Goal: Task Accomplishment & Management: Use online tool/utility

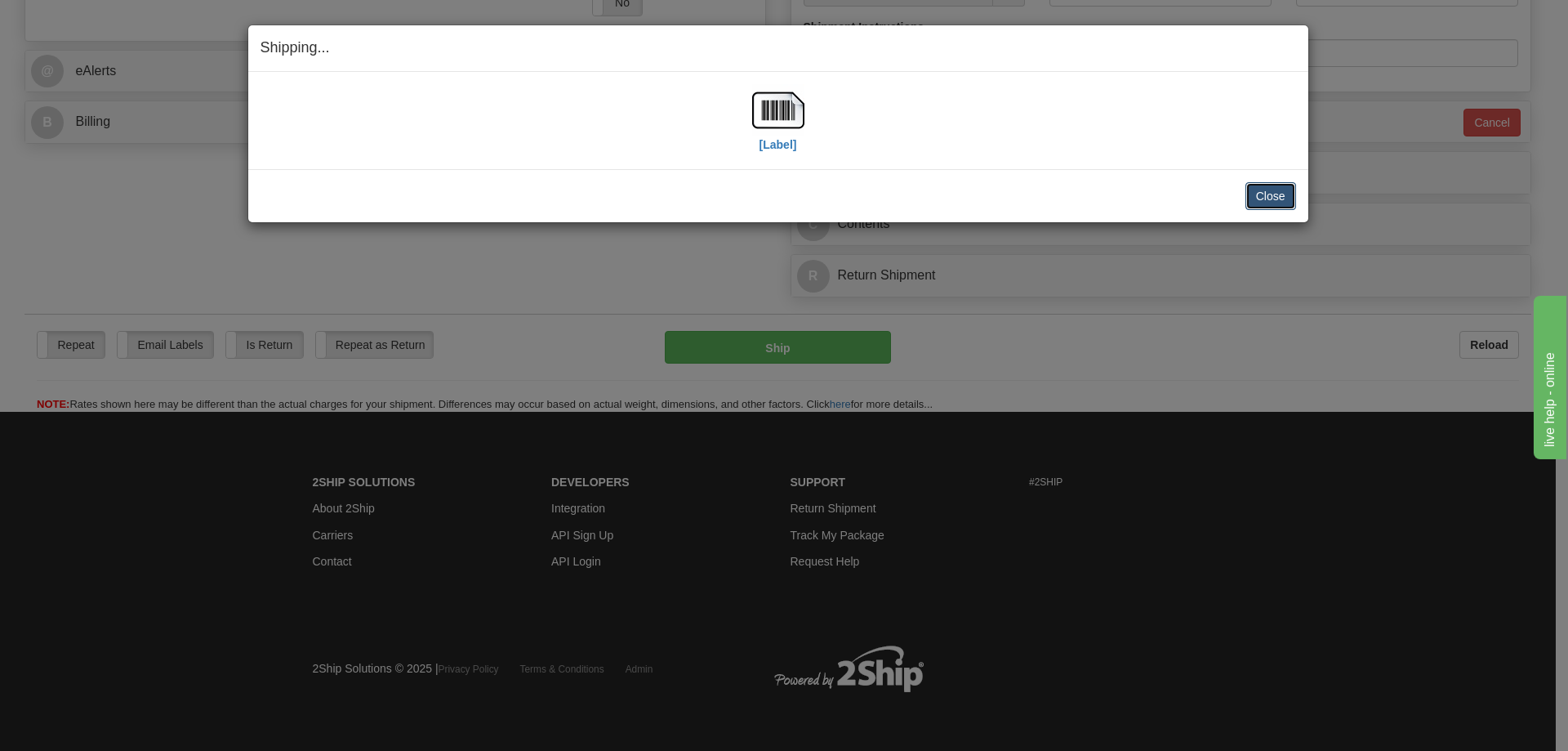
click at [1278, 195] on button "Close" at bounding box center [1270, 196] width 50 height 28
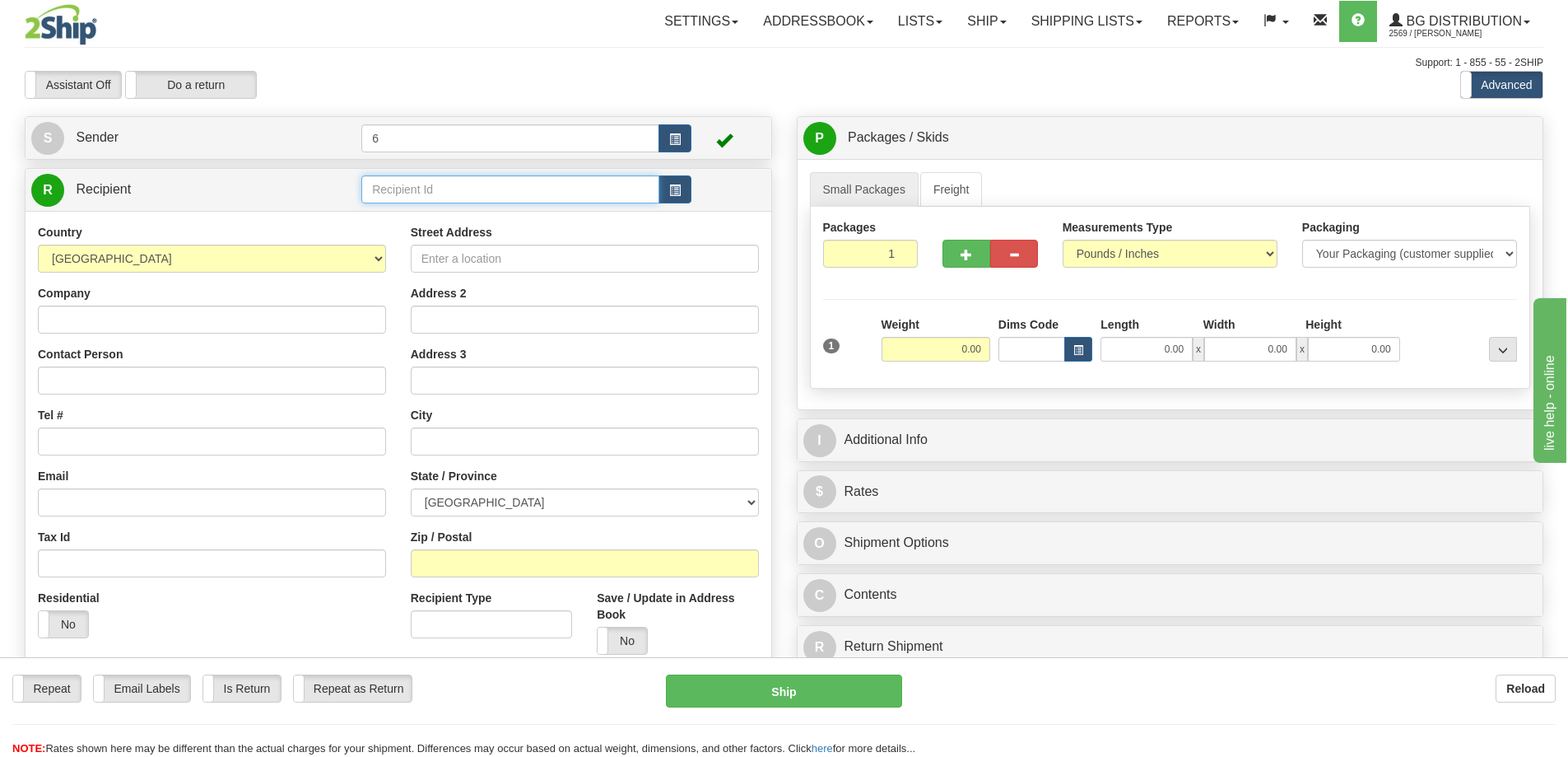
click at [402, 192] on input "text" at bounding box center [510, 189] width 298 height 28
click at [1100, 18] on link "Shipping lists" at bounding box center [1087, 21] width 136 height 41
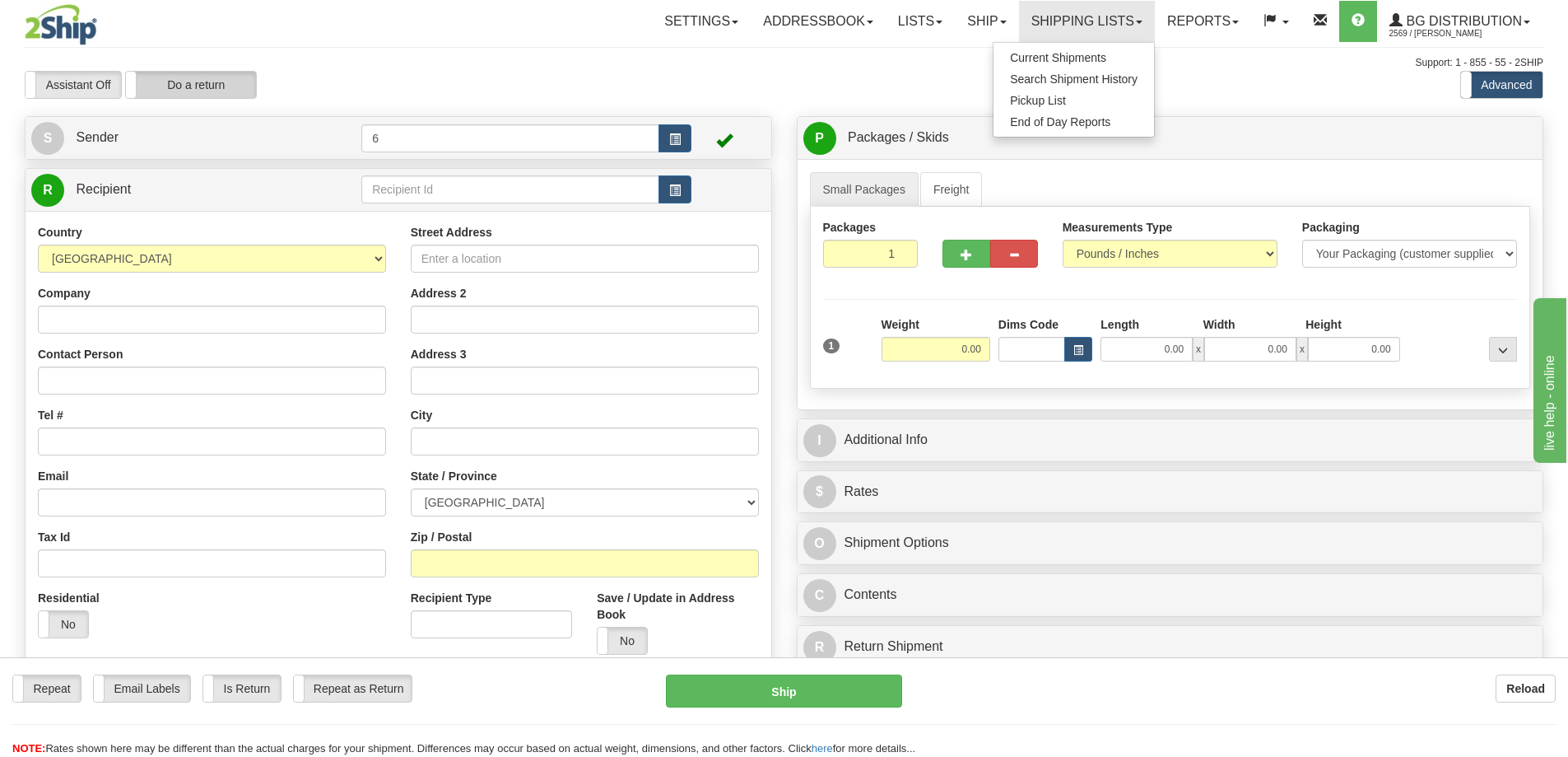
click at [229, 92] on label "Do a return" at bounding box center [191, 85] width 130 height 26
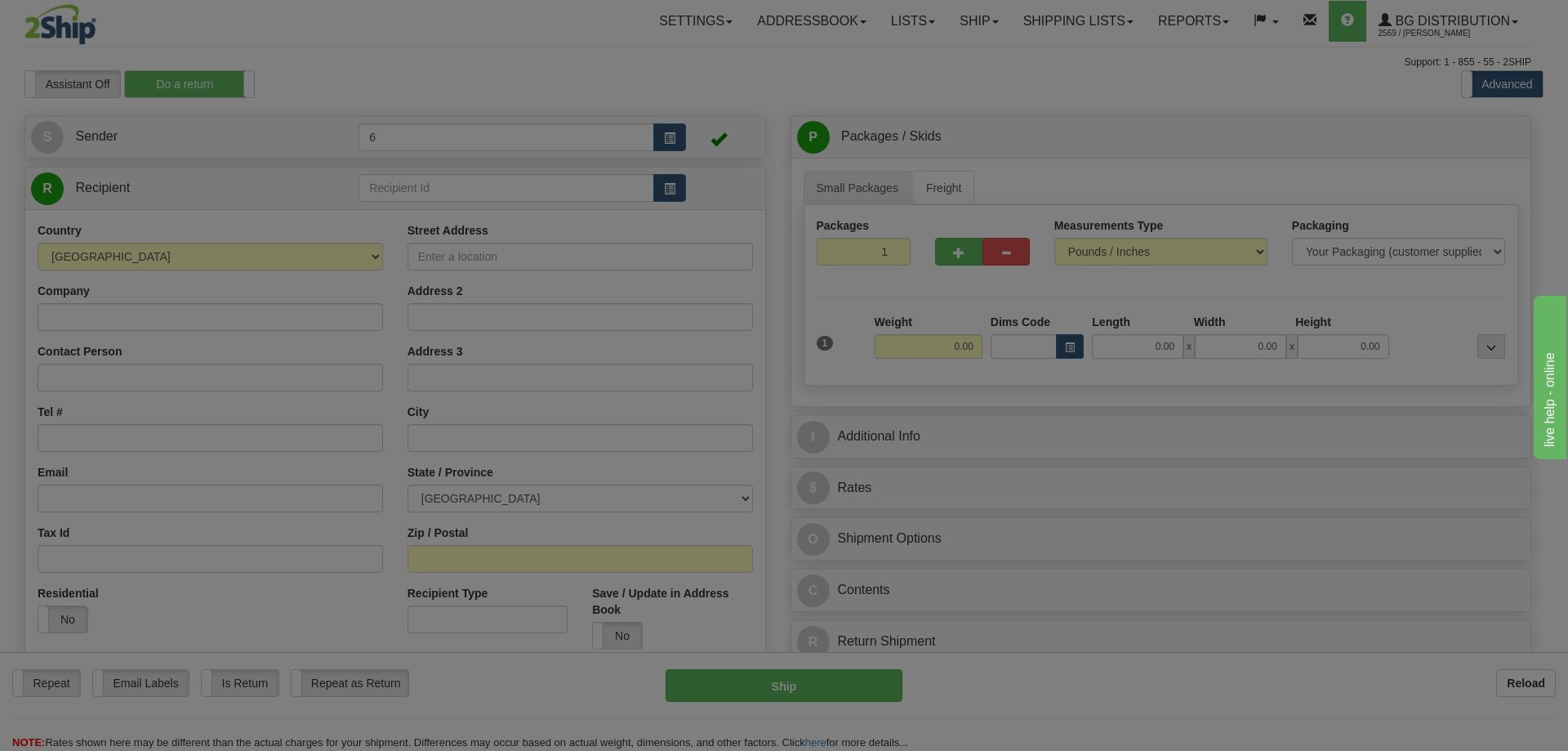
type input "6"
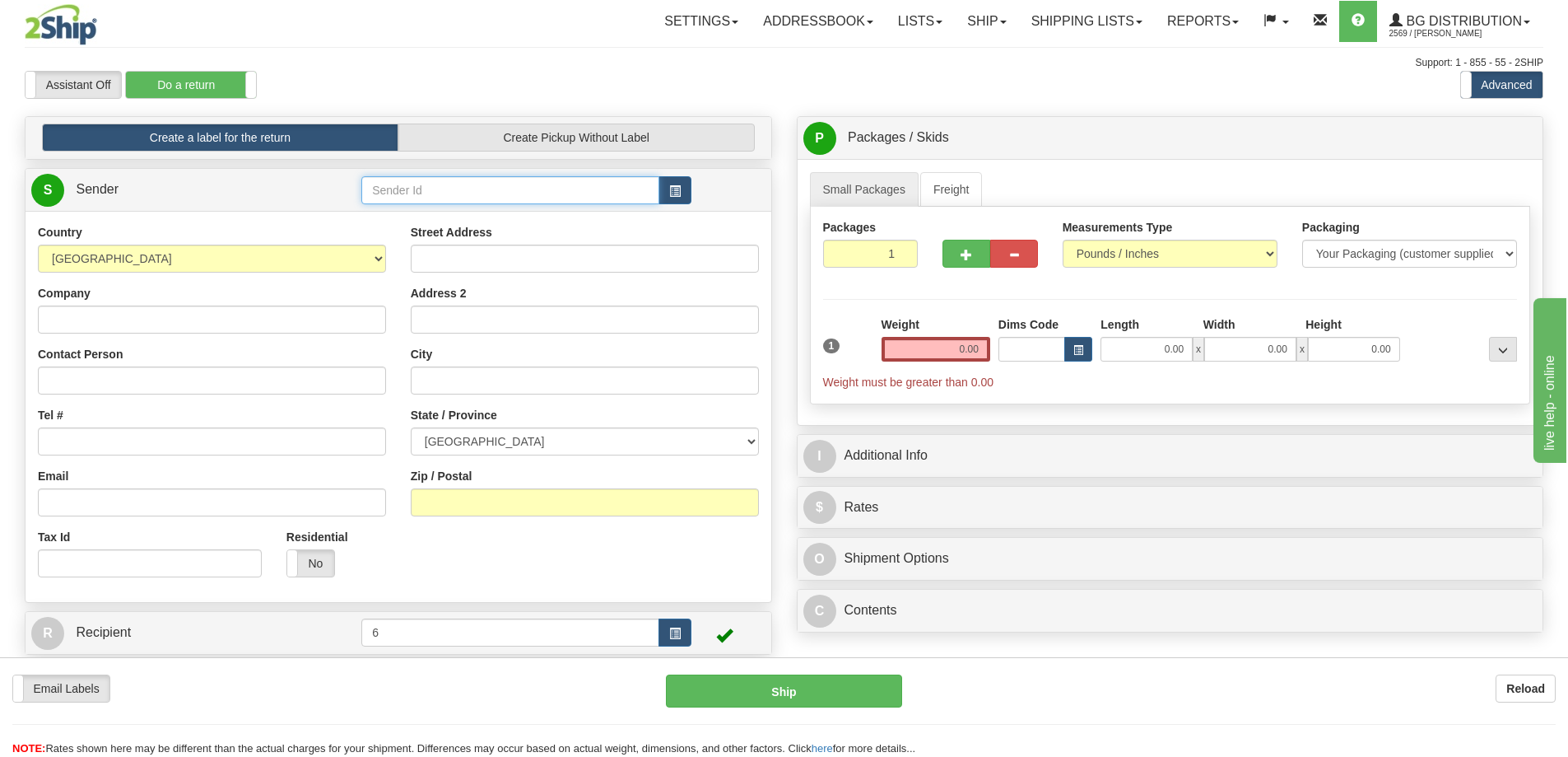
click at [448, 190] on input "text" at bounding box center [510, 189] width 298 height 28
type input "60545"
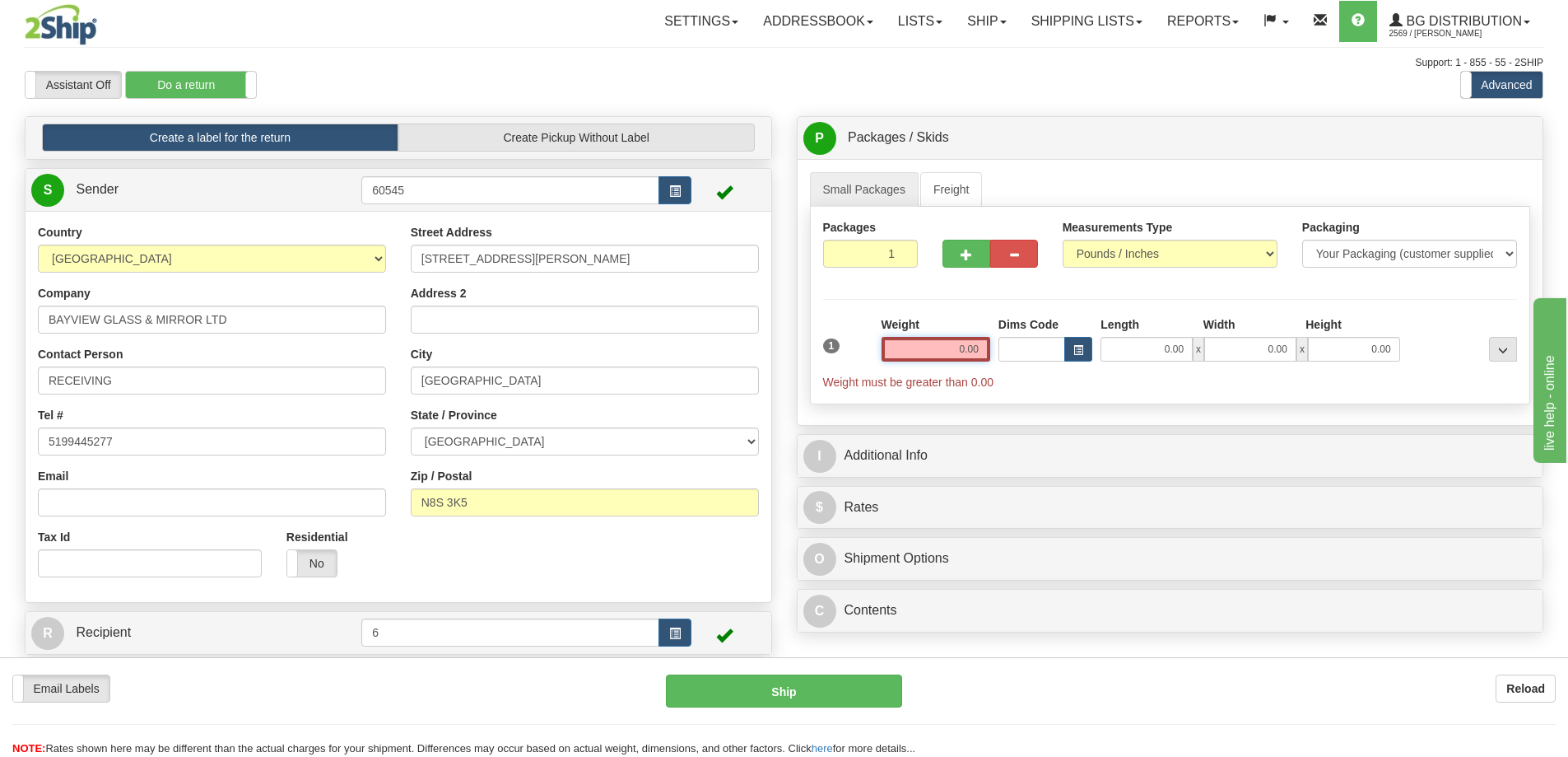
click at [948, 356] on input "0.00" at bounding box center [936, 348] width 108 height 25
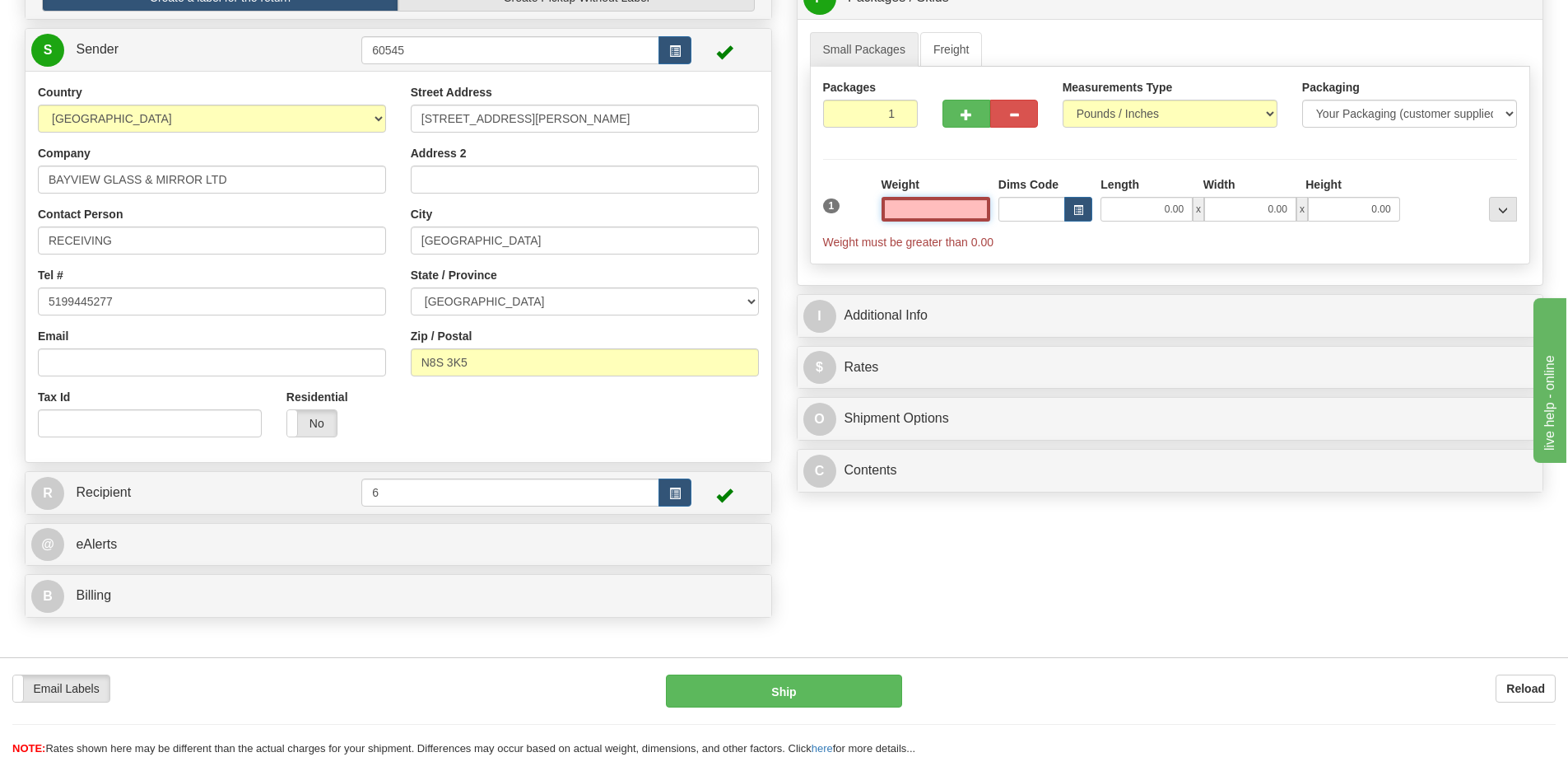
scroll to position [329, 0]
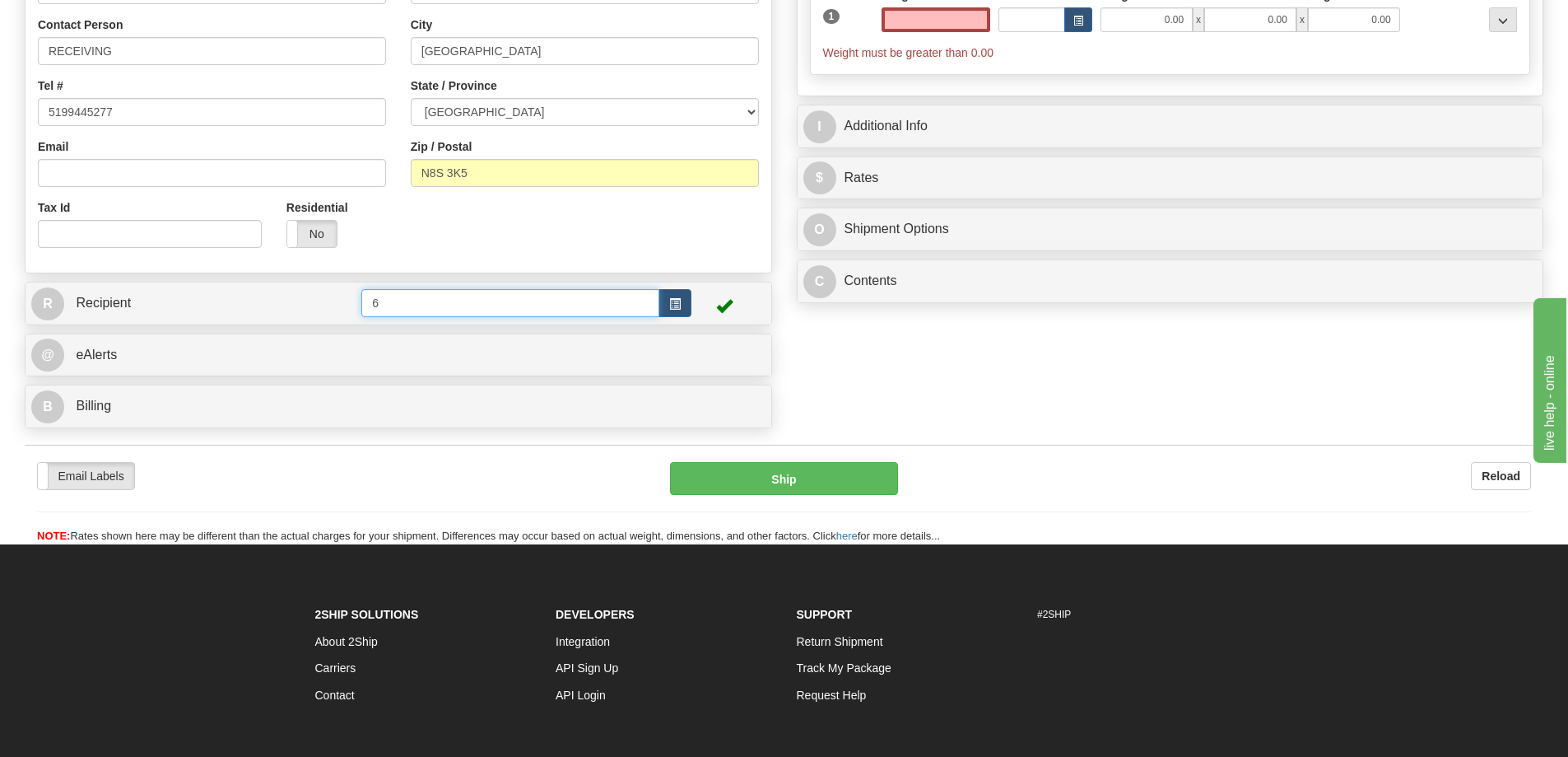
type input "0.00"
drag, startPoint x: 407, startPoint y: 306, endPoint x: 155, endPoint y: 338, distance: 254.0
click at [167, 337] on div "Create a label for the return Create Pickup Without Label S Sender 60545" at bounding box center [398, 112] width 772 height 650
type input "7"
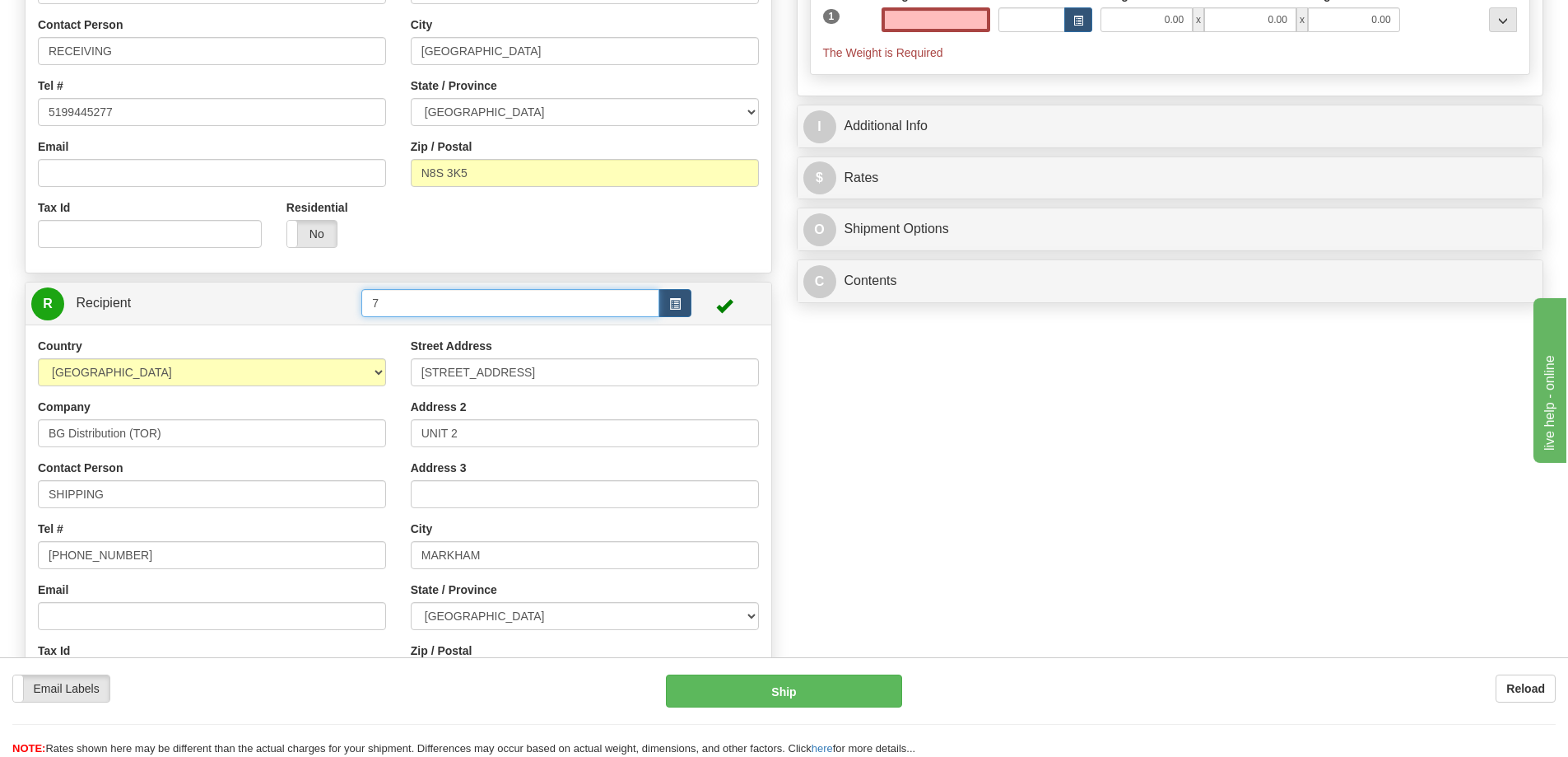
type input "0.00"
drag, startPoint x: 628, startPoint y: 301, endPoint x: 426, endPoint y: 318, distance: 202.7
click at [364, 321] on td "7" at bounding box center [526, 304] width 330 height 34
click at [668, 299] on button "button" at bounding box center [675, 303] width 33 height 28
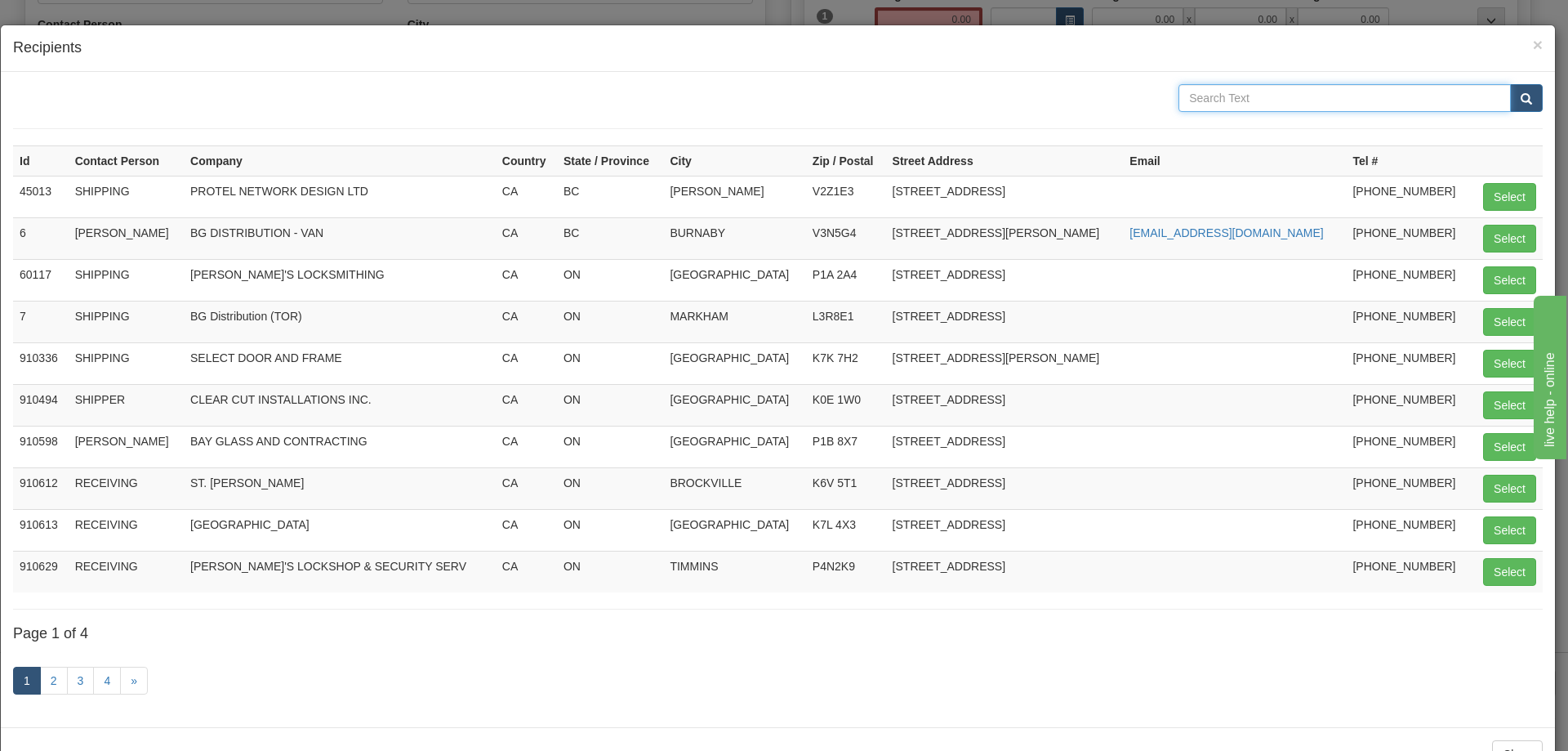
click at [1220, 89] on input "text" at bounding box center [1345, 97] width 332 height 28
type input "TOR"
click at [1521, 102] on span "submit" at bounding box center [1527, 99] width 12 height 11
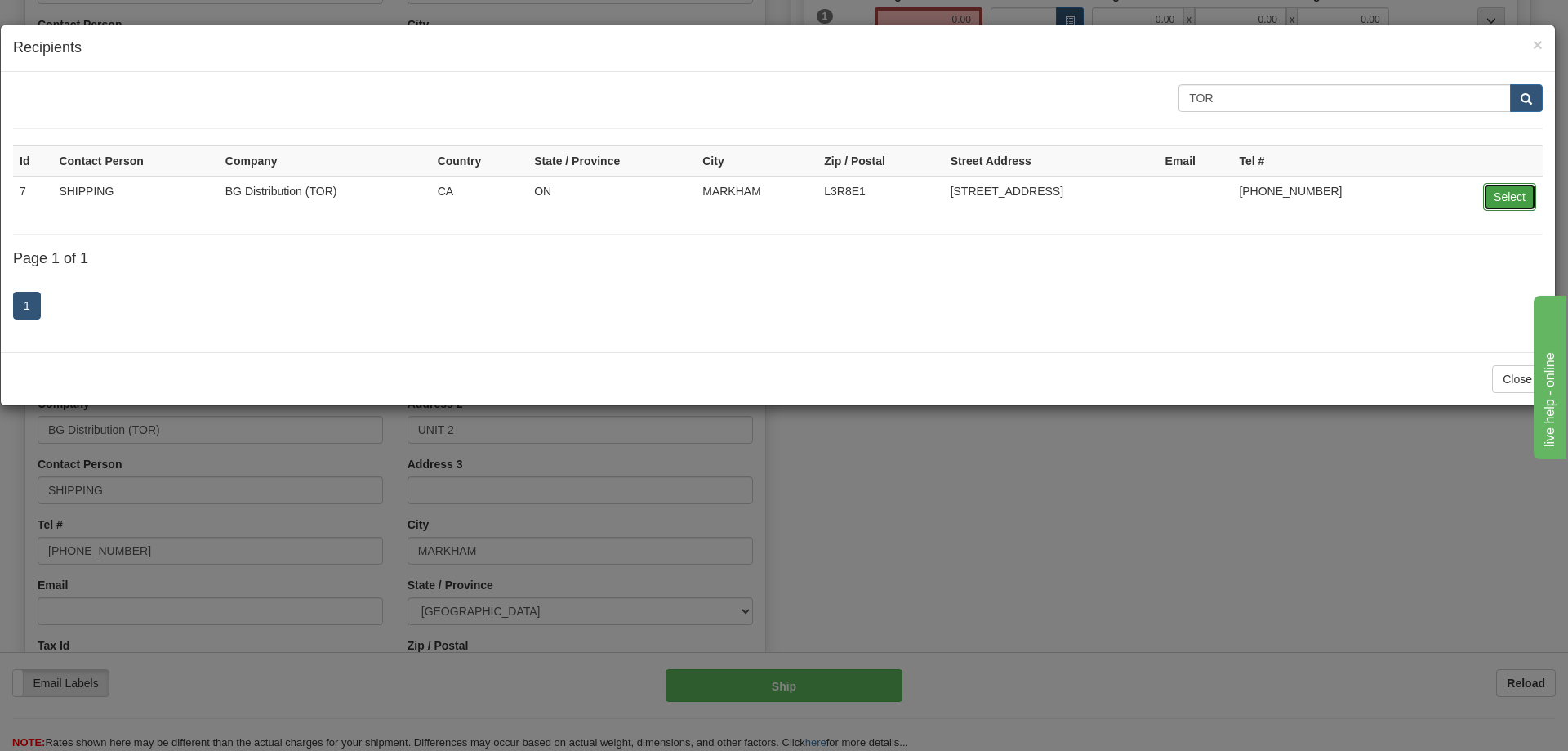
click at [1500, 187] on button "Select" at bounding box center [1509, 196] width 53 height 28
type input "7"
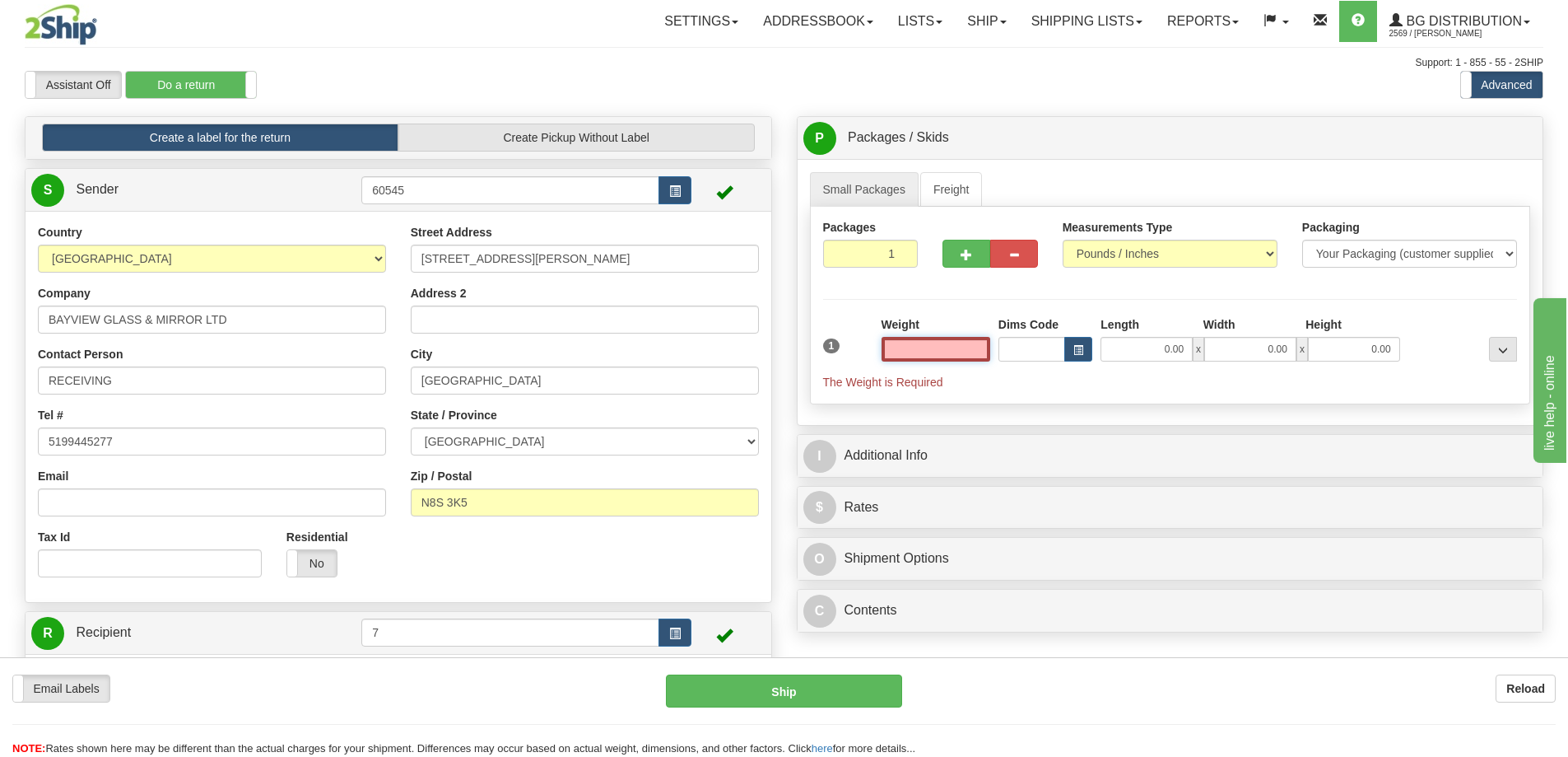
scroll to position [412, 0]
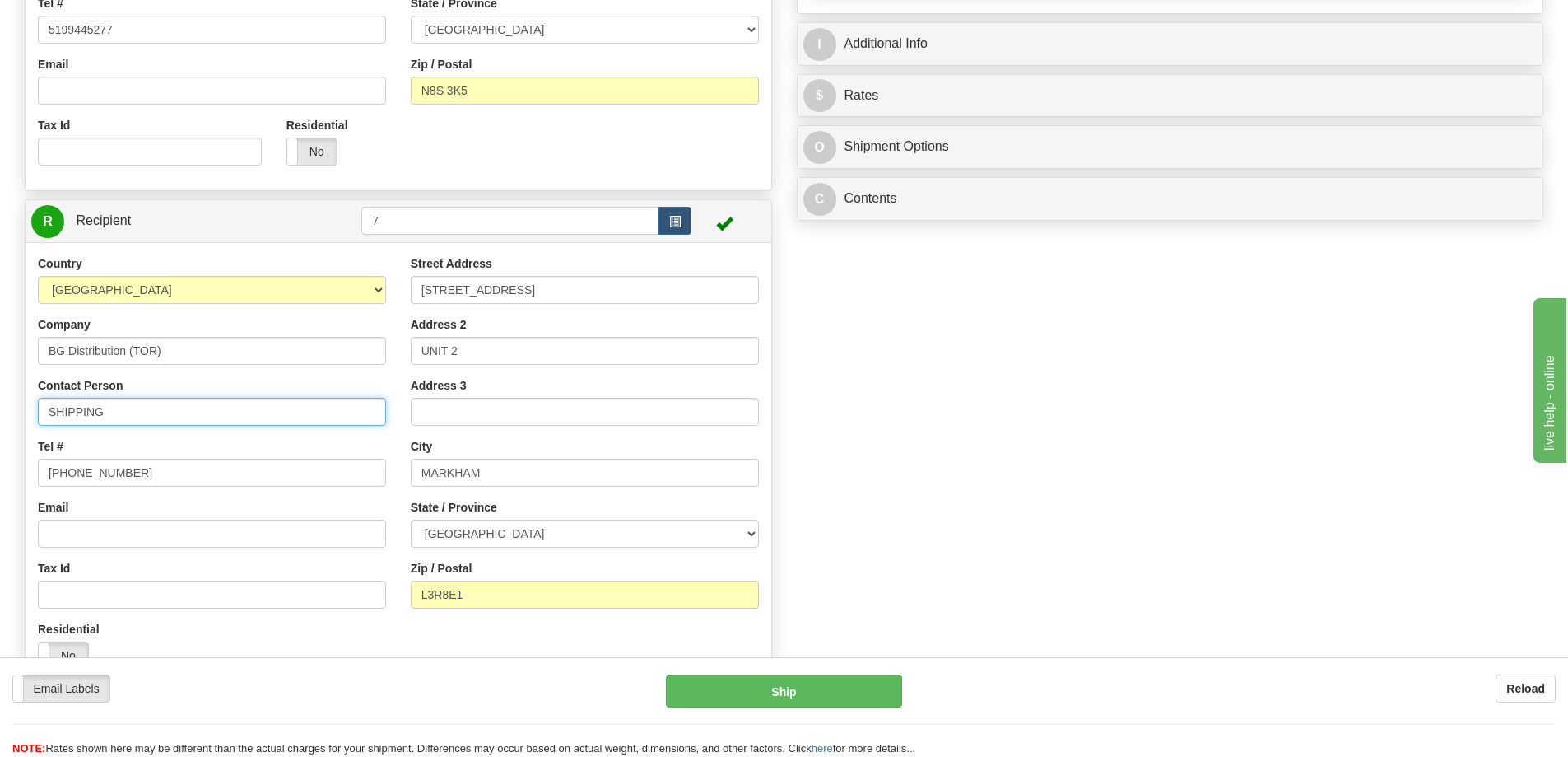
type input "0.00"
drag, startPoint x: 140, startPoint y: 414, endPoint x: -140, endPoint y: 419, distance: 280.0
type input "RECEIVING"
drag, startPoint x: 447, startPoint y: 293, endPoint x: 296, endPoint y: 306, distance: 151.6
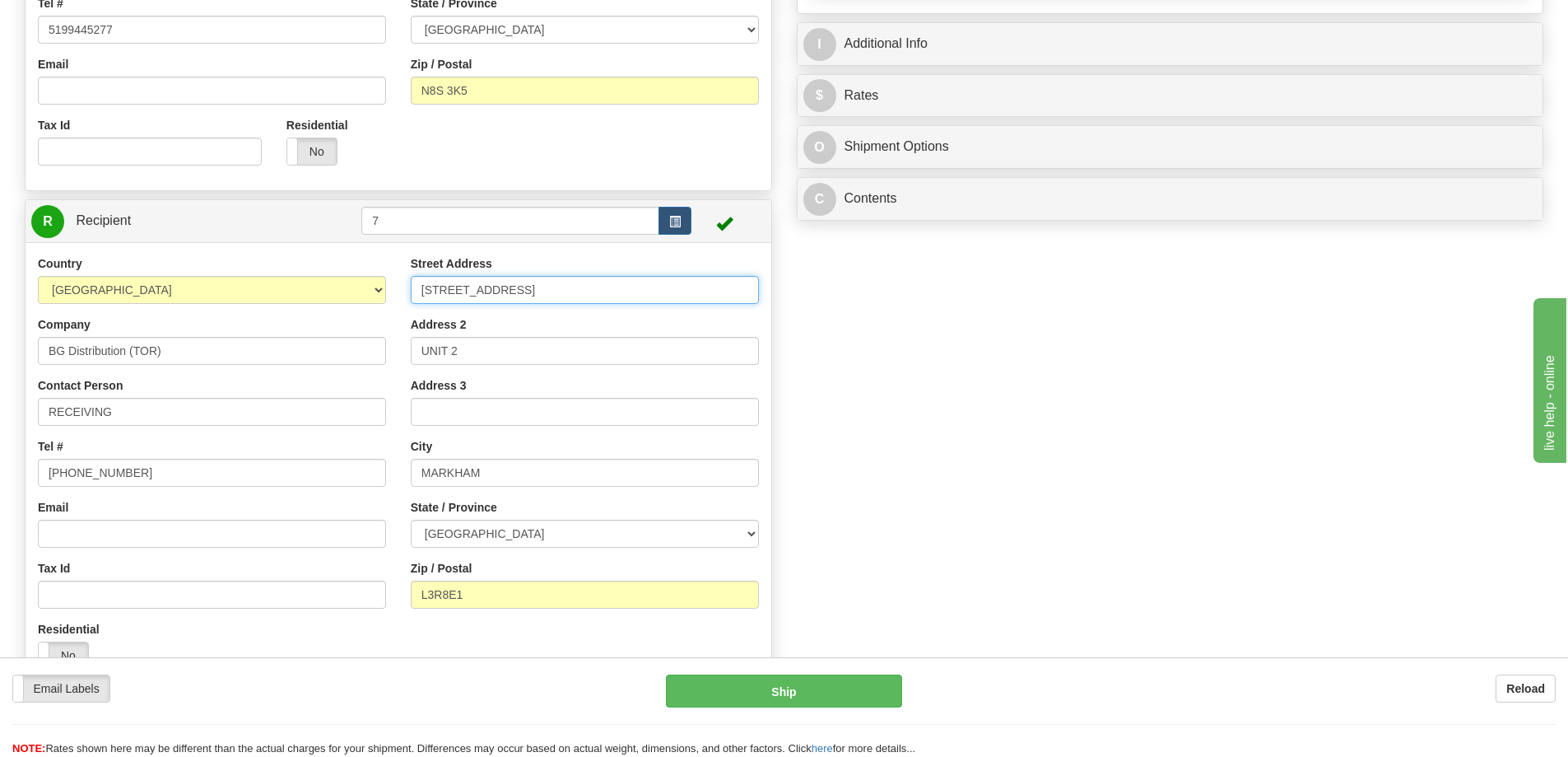
click at [296, 306] on div "Country [GEOGRAPHIC_DATA] [GEOGRAPHIC_DATA] [GEOGRAPHIC_DATA] [GEOGRAPHIC_DATA]…" at bounding box center [398, 469] width 746 height 426
type input "[STREET_ADDRESS]"
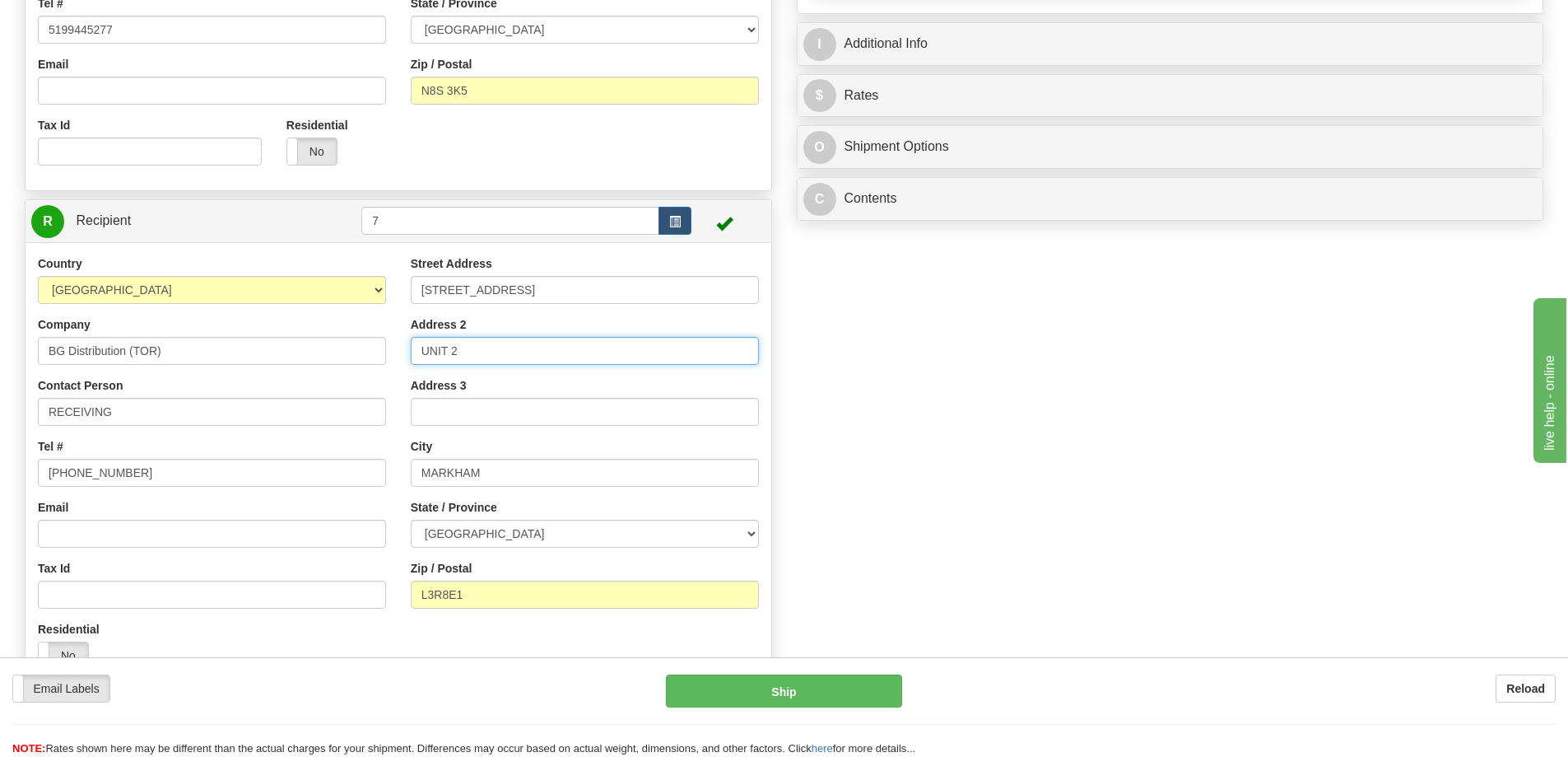
drag, startPoint x: 480, startPoint y: 353, endPoint x: 317, endPoint y: 359, distance: 163.1
click at [317, 359] on div "Country [GEOGRAPHIC_DATA] [GEOGRAPHIC_DATA] [GEOGRAPHIC_DATA] [GEOGRAPHIC_DATA]…" at bounding box center [398, 469] width 746 height 426
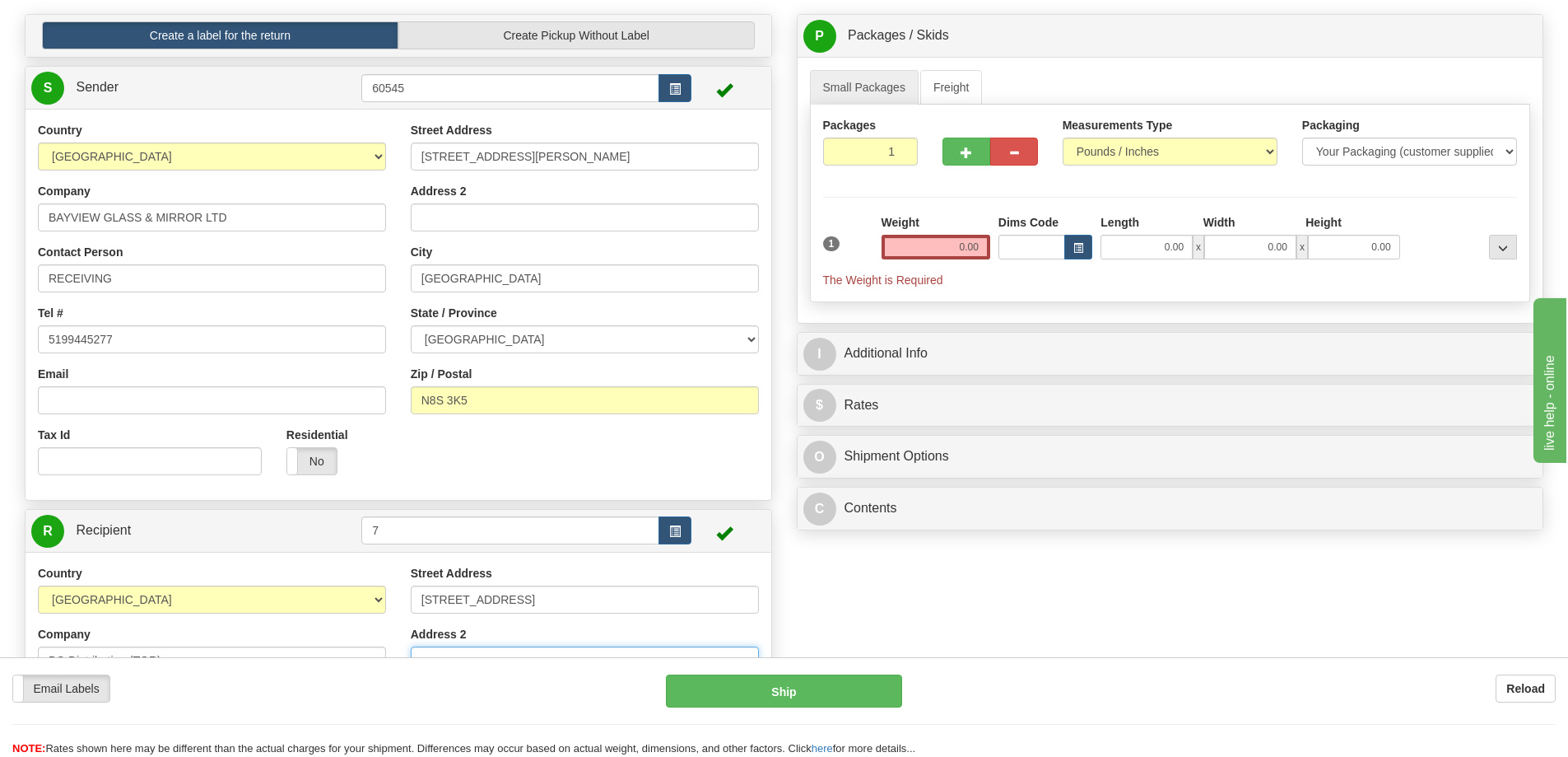
scroll to position [0, 0]
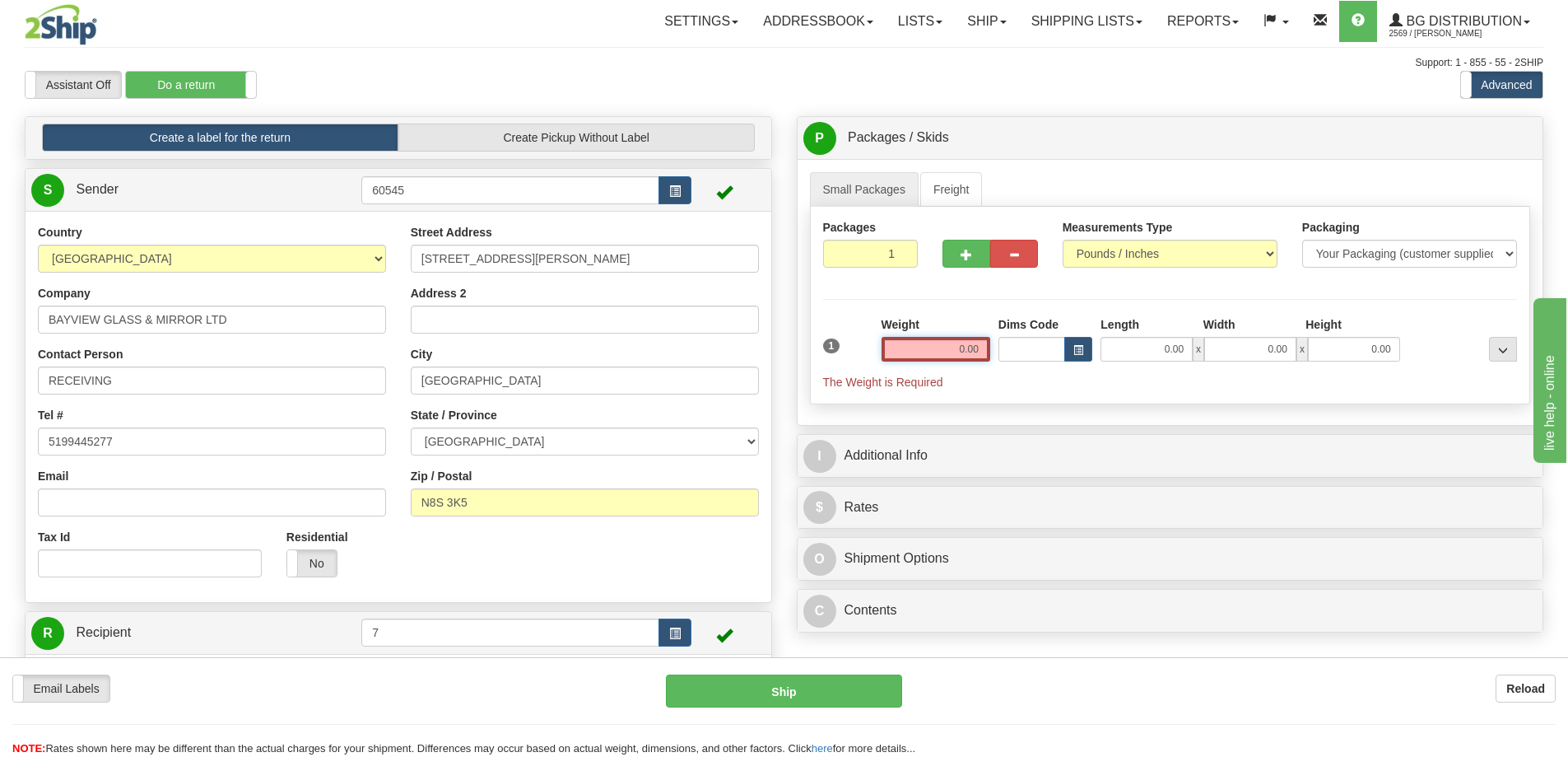
click at [962, 345] on input "0.00" at bounding box center [936, 348] width 108 height 25
type input "20.00"
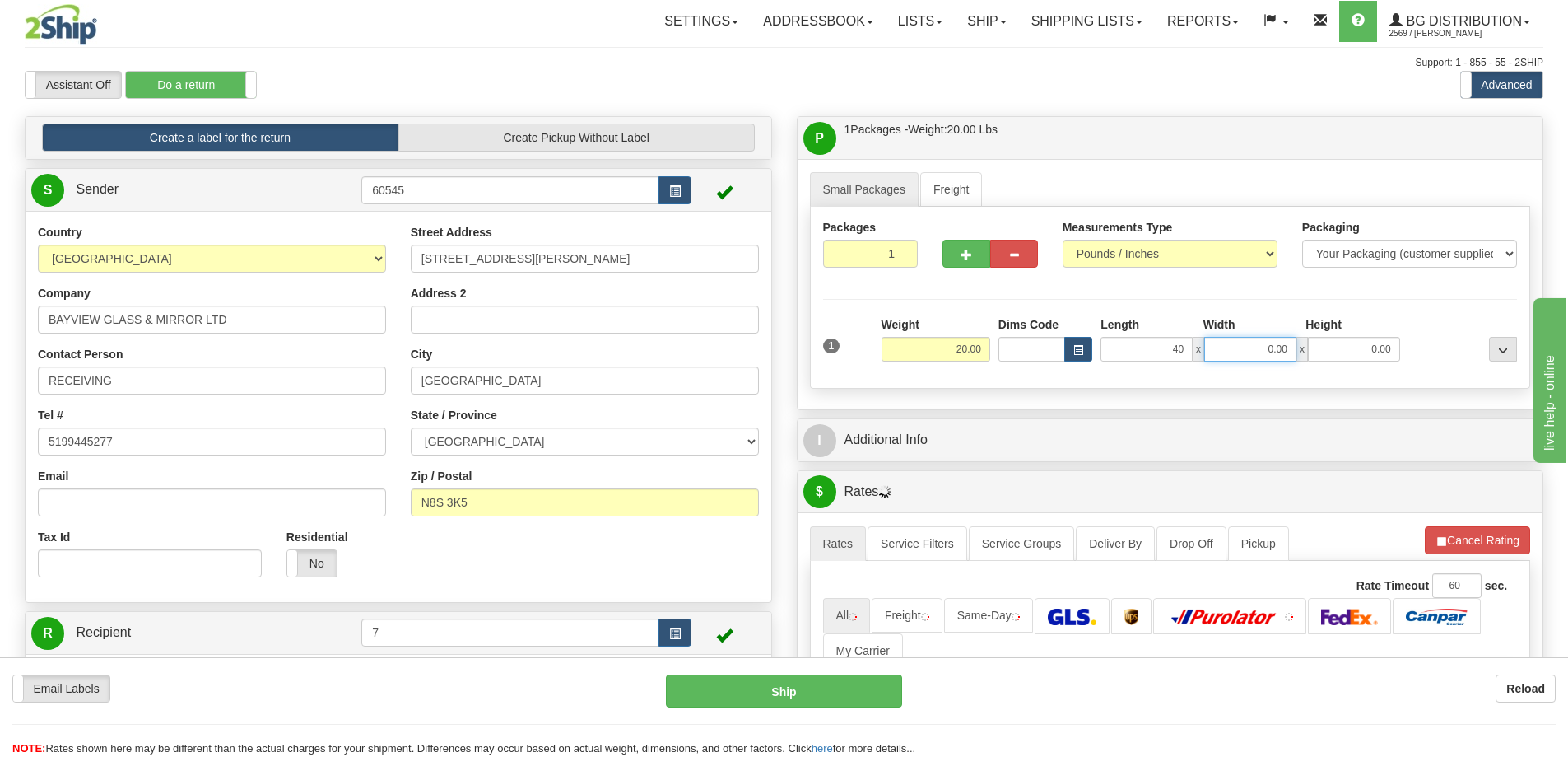
type input "40.00"
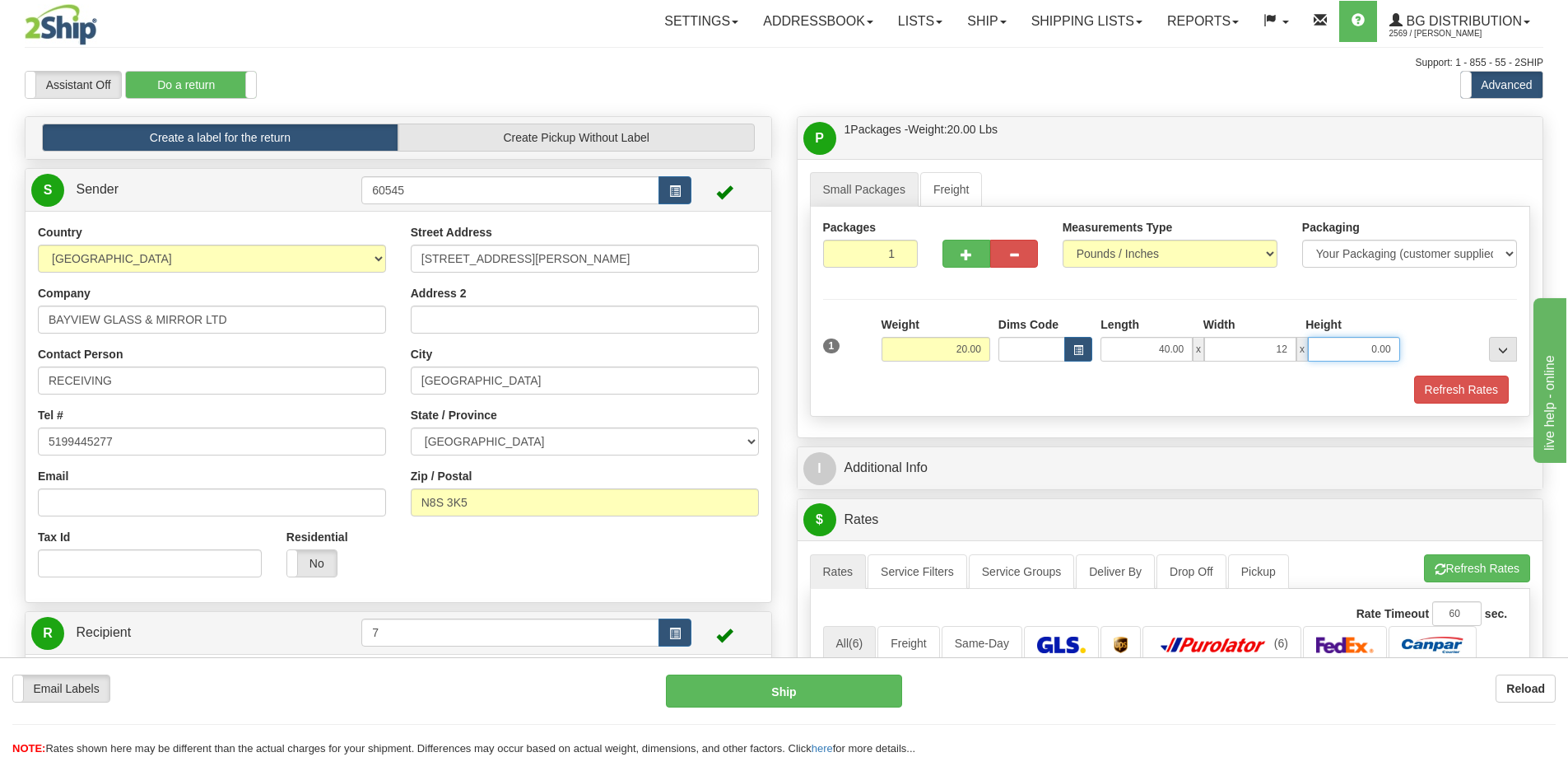
type input "12.00"
type input "1"
type input "+"
type input "6.00"
click at [976, 252] on button "button" at bounding box center [967, 253] width 47 height 28
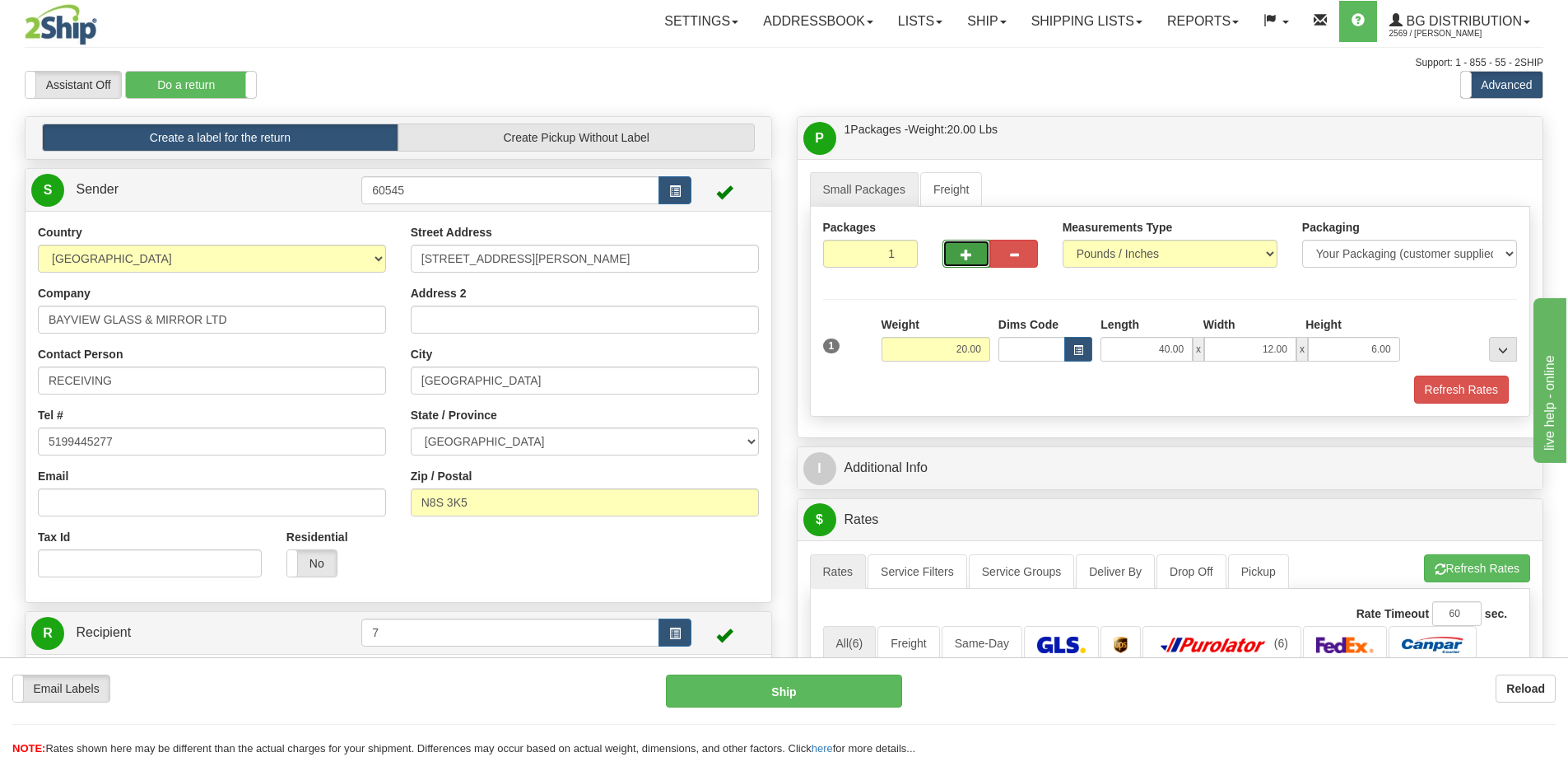
radio input "true"
type input "2"
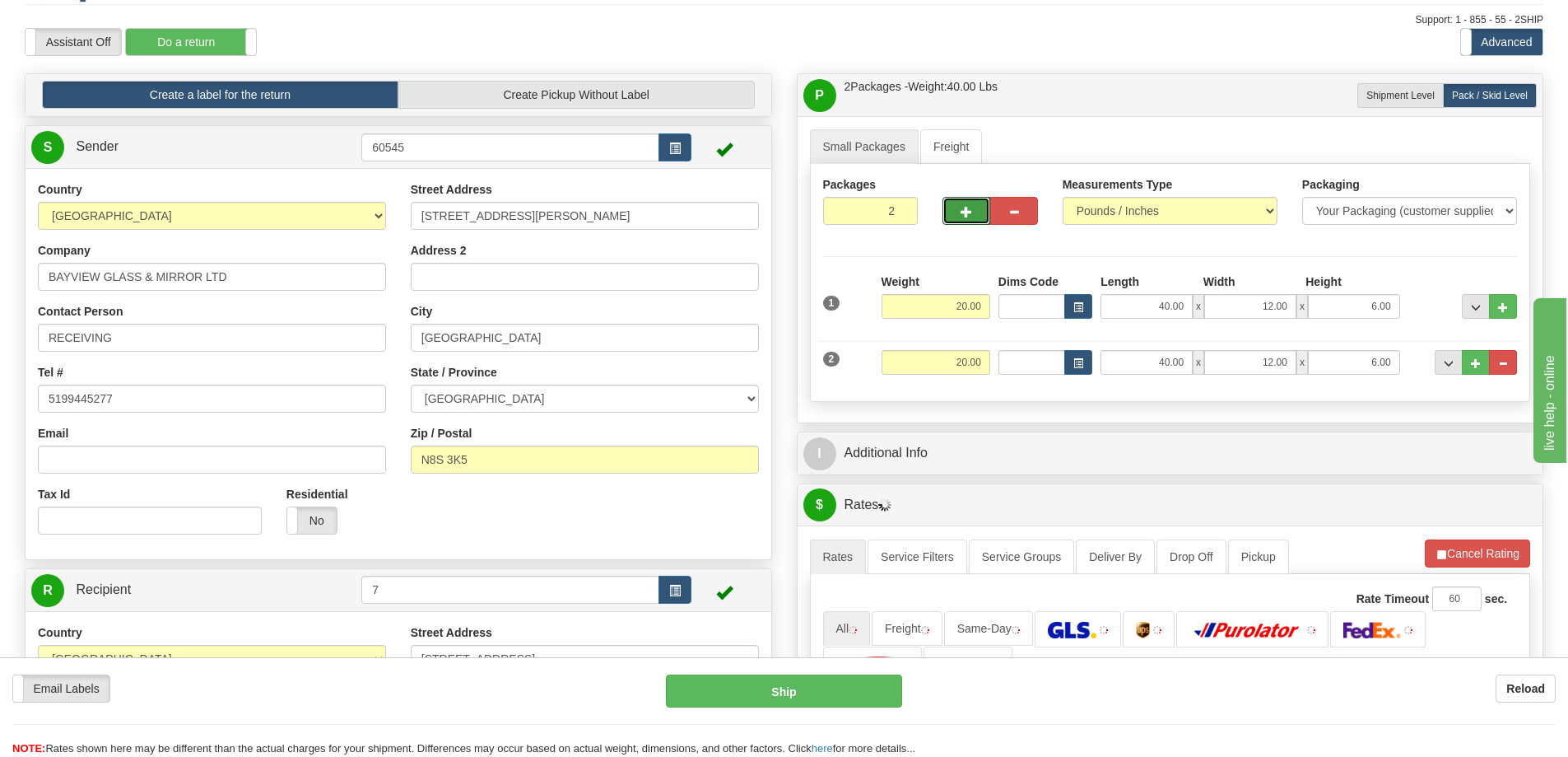
scroll to position [82, 0]
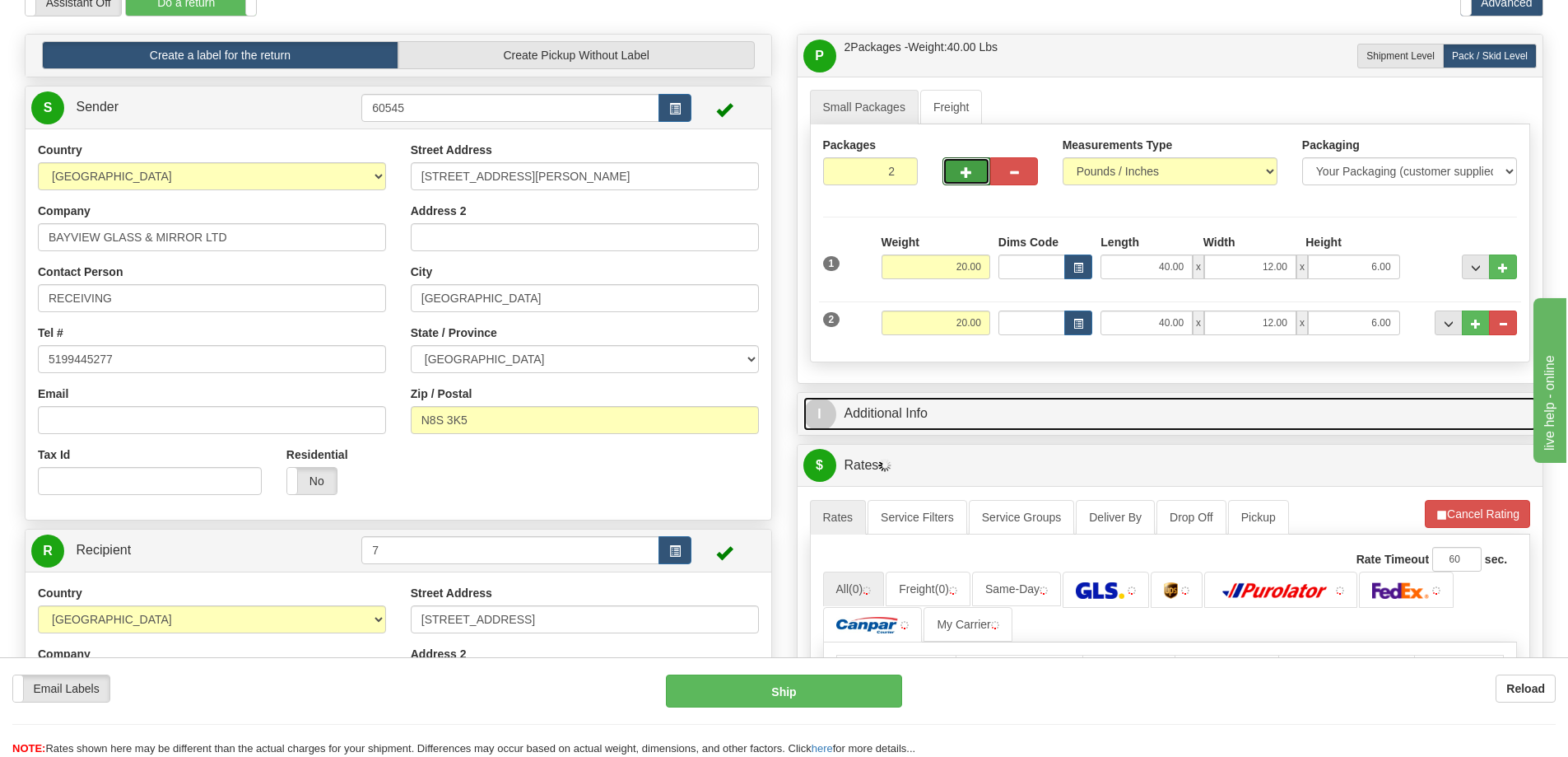
click at [947, 424] on link "I Additional Info" at bounding box center [1171, 414] width 734 height 34
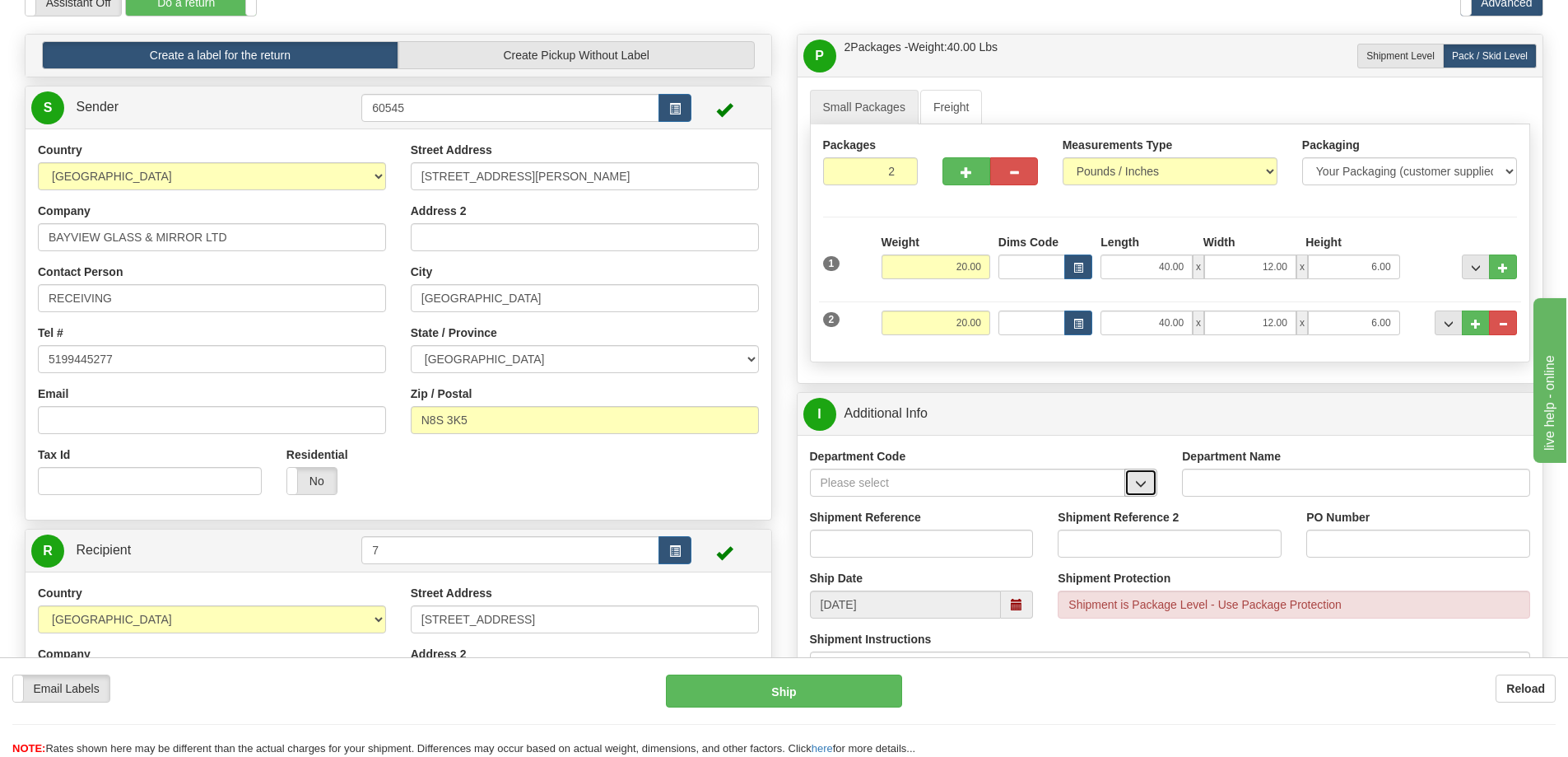
click at [1143, 481] on span "button" at bounding box center [1141, 484] width 12 height 11
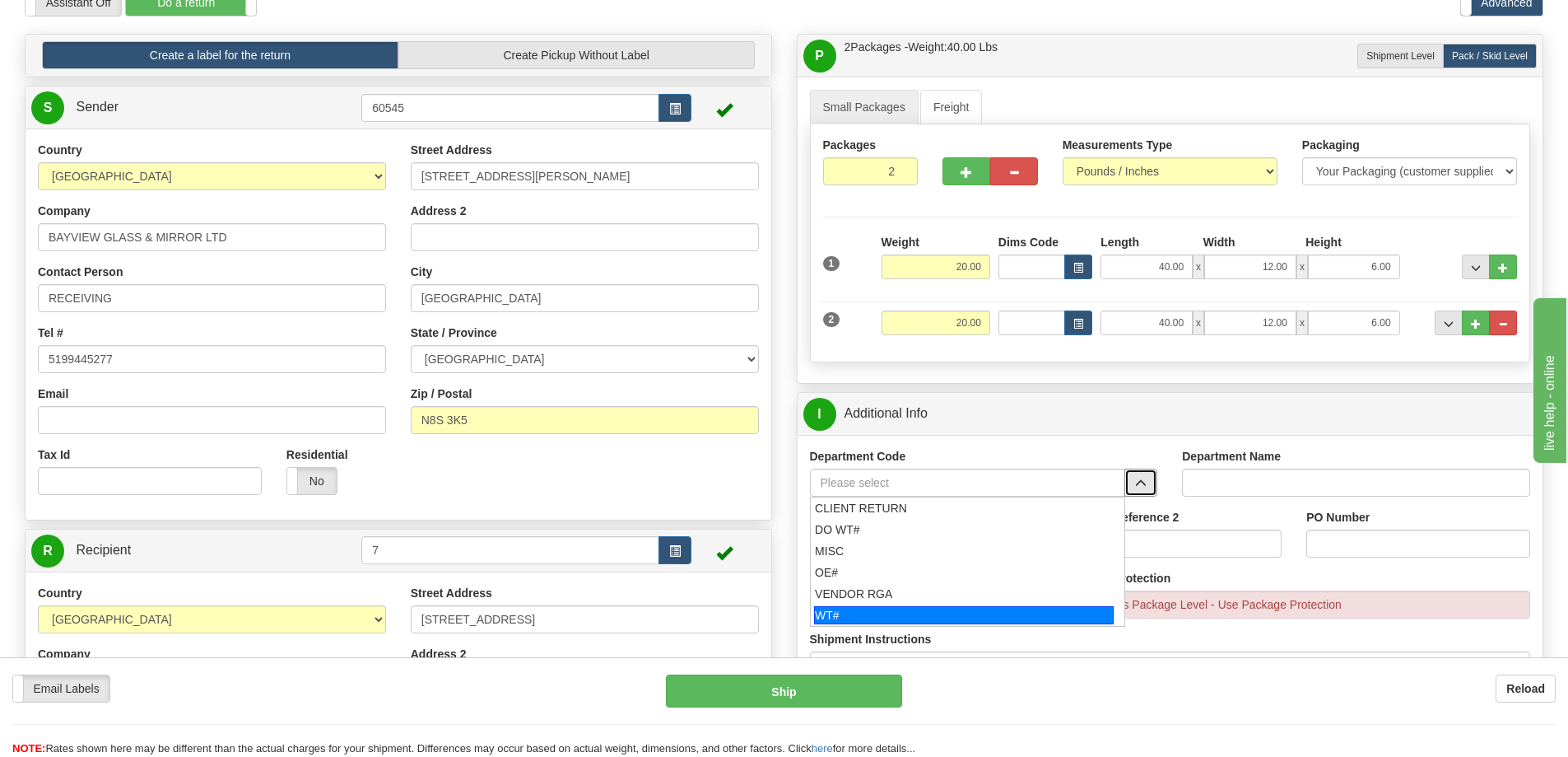
click at [872, 617] on div "WT#" at bounding box center [964, 614] width 299 height 18
type input "WT#"
type input "WAREHOUSE TRANSFERS"
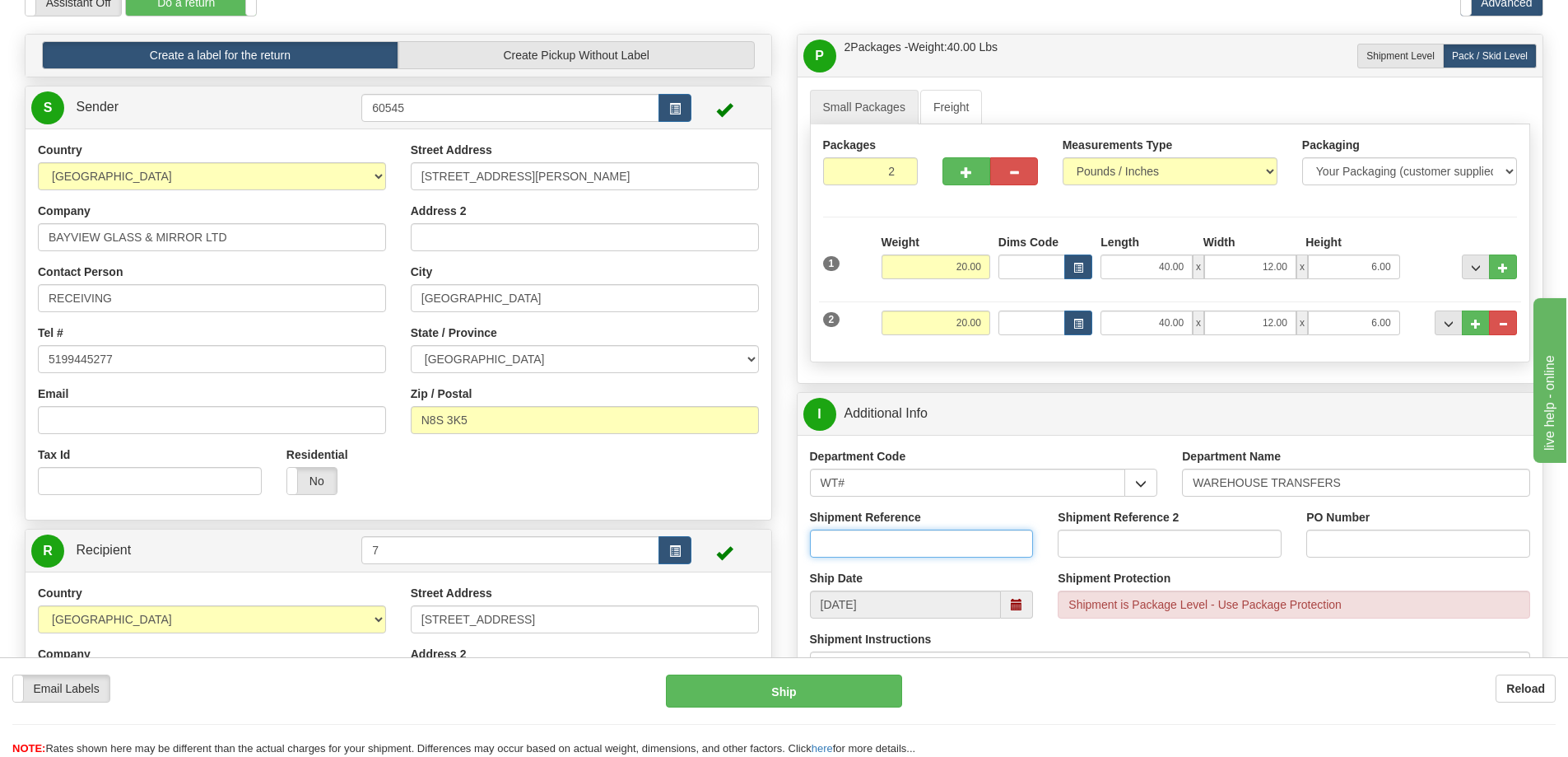
click at [894, 547] on input "Shipment Reference" at bounding box center [922, 543] width 224 height 28
type input "166586-00"
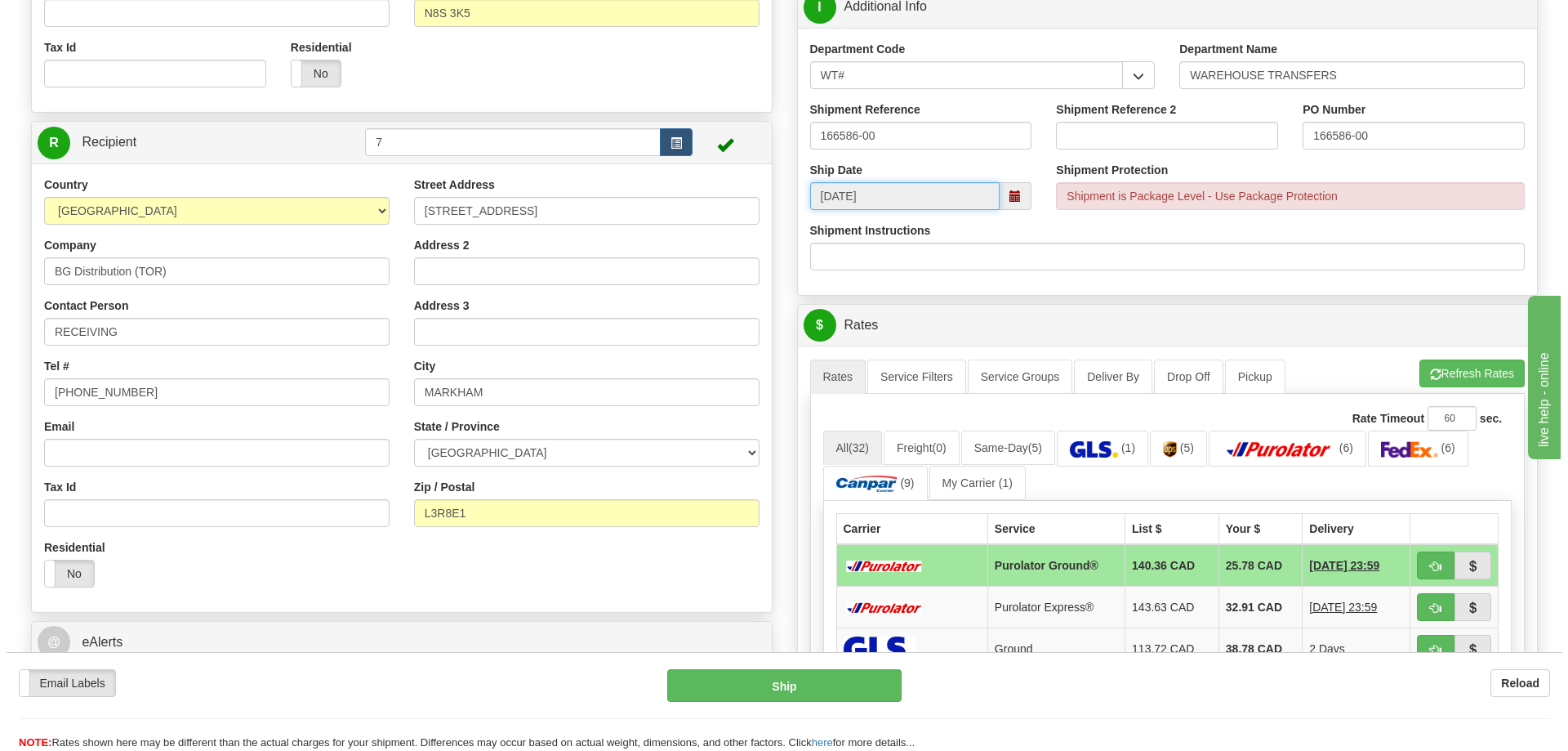
scroll to position [571, 0]
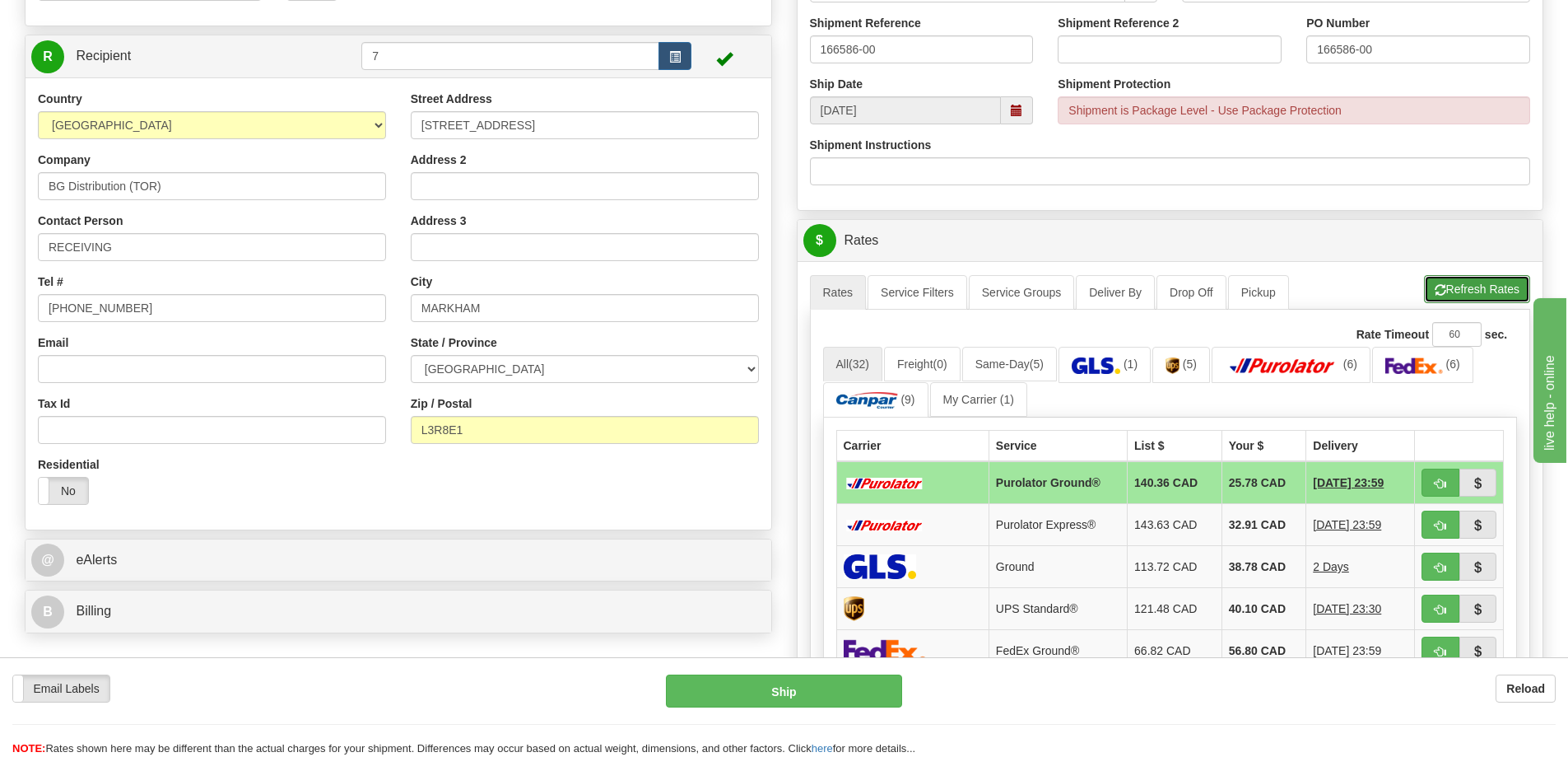
click at [1472, 292] on button "Refresh Rates" at bounding box center [1478, 288] width 107 height 28
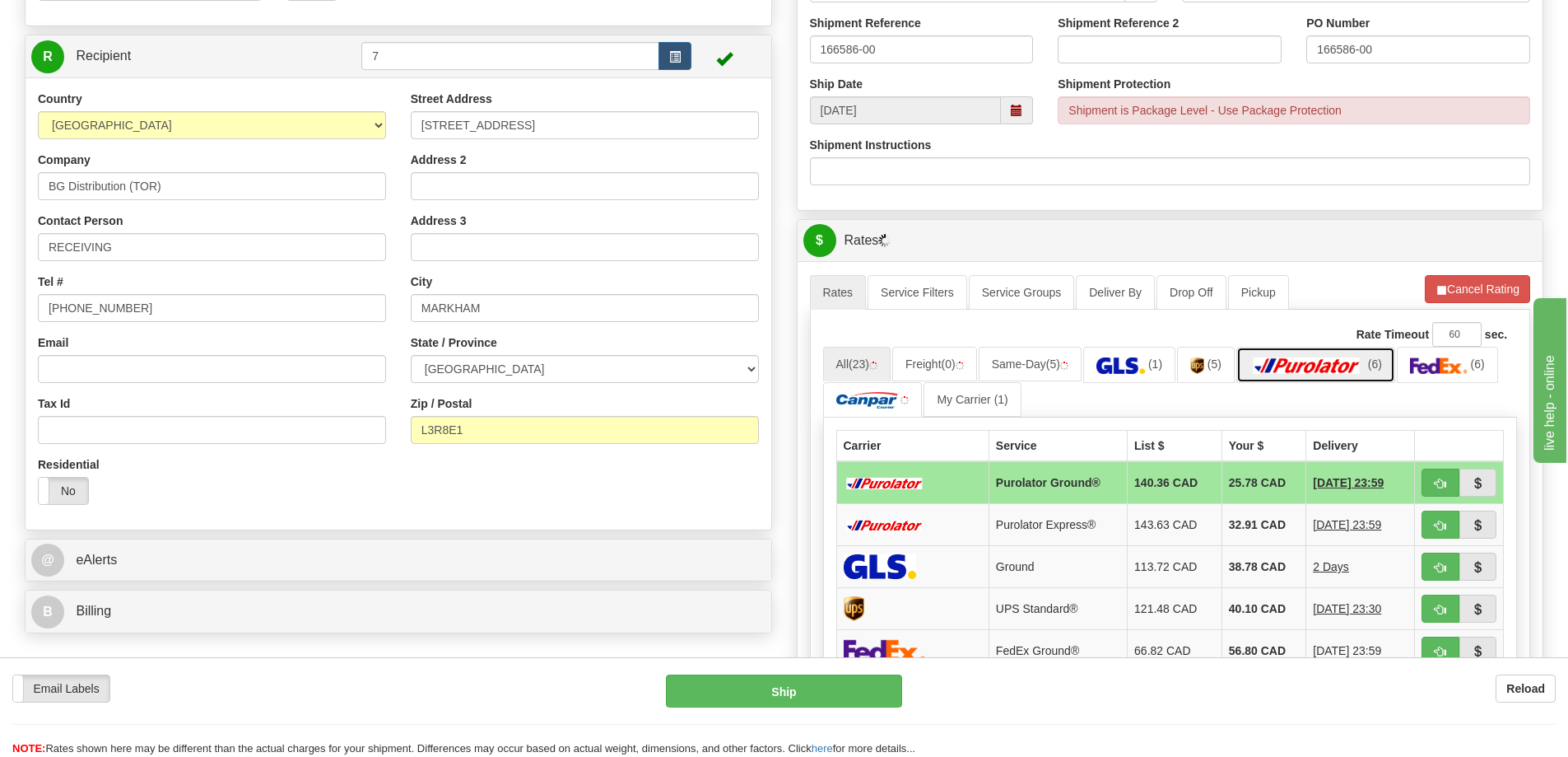
click at [1312, 365] on img at bounding box center [1308, 365] width 115 height 16
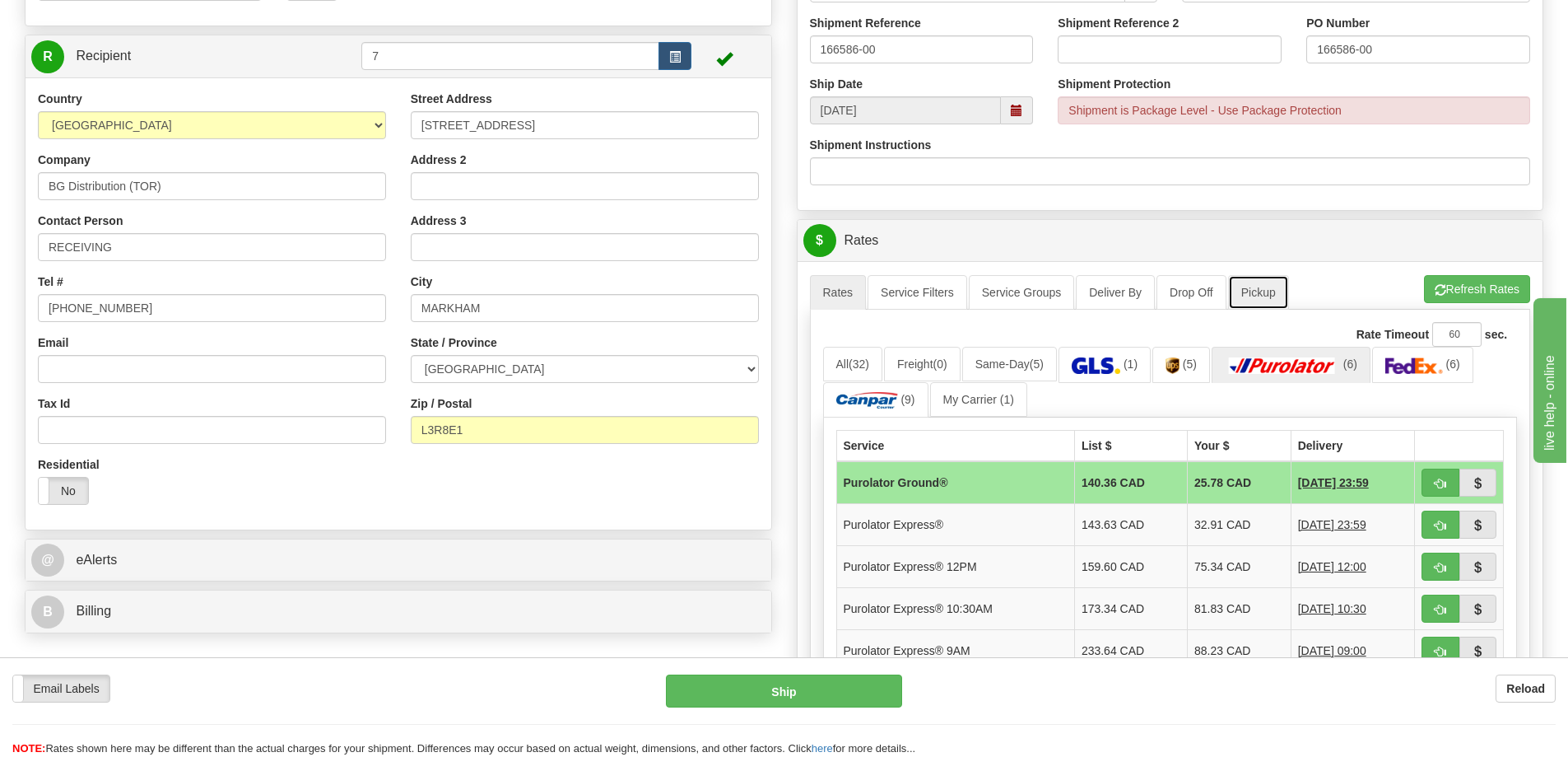
click at [1267, 300] on link "Pickup" at bounding box center [1258, 292] width 61 height 35
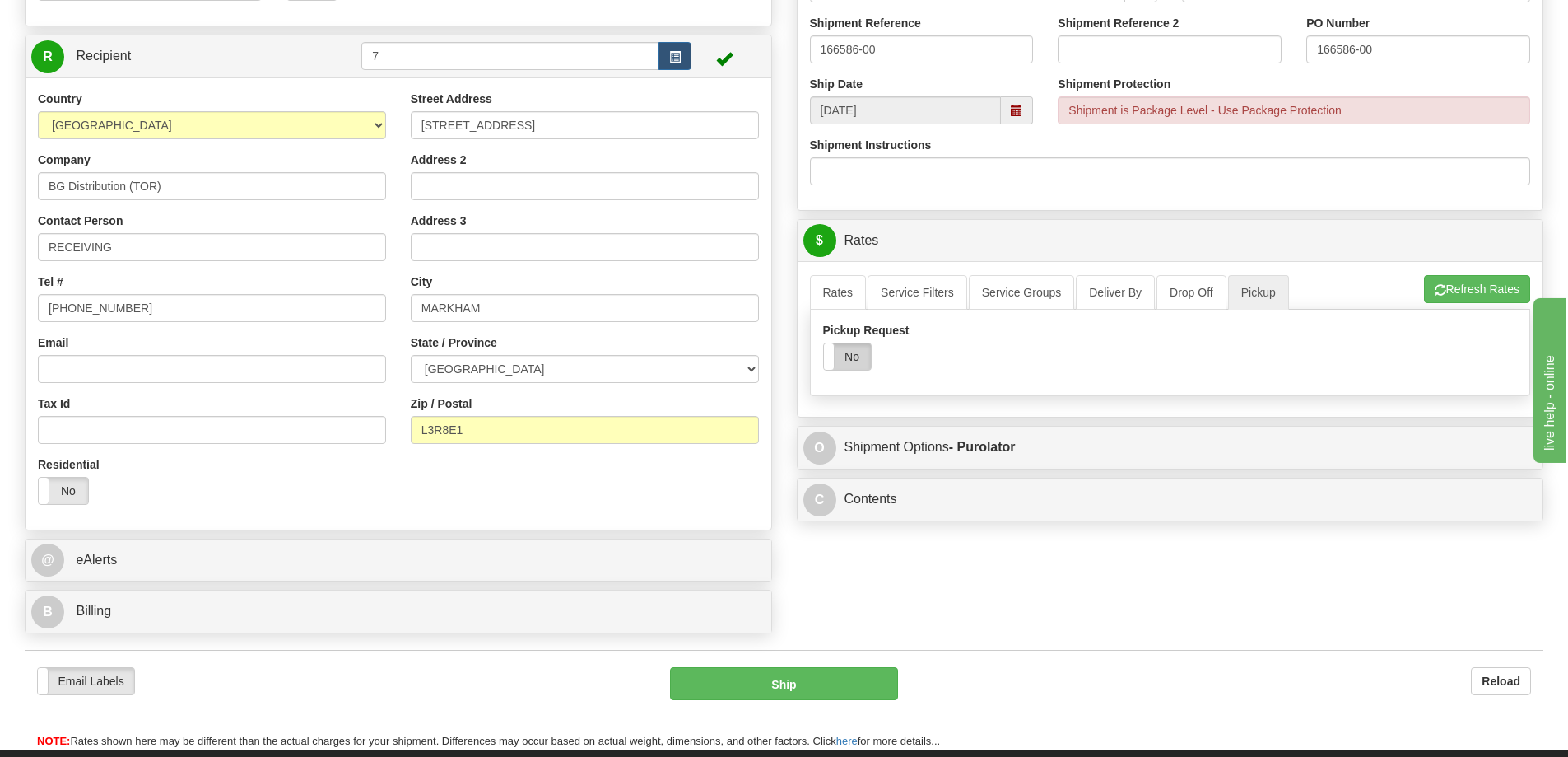
click at [855, 359] on label "No" at bounding box center [847, 356] width 47 height 26
click at [849, 283] on link "Rates" at bounding box center [838, 292] width 57 height 35
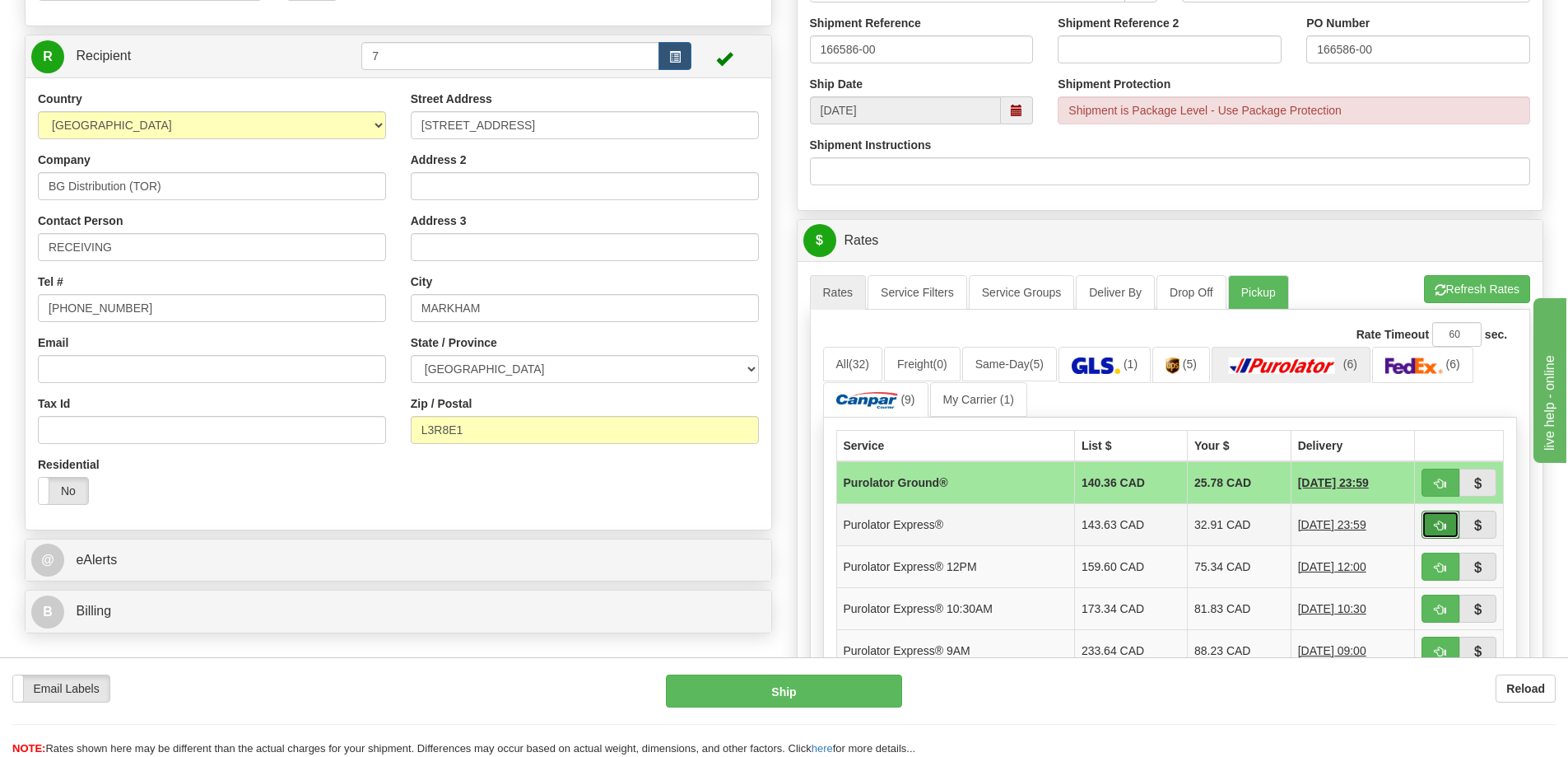
click at [1440, 522] on span "button" at bounding box center [1441, 525] width 12 height 11
type input "202"
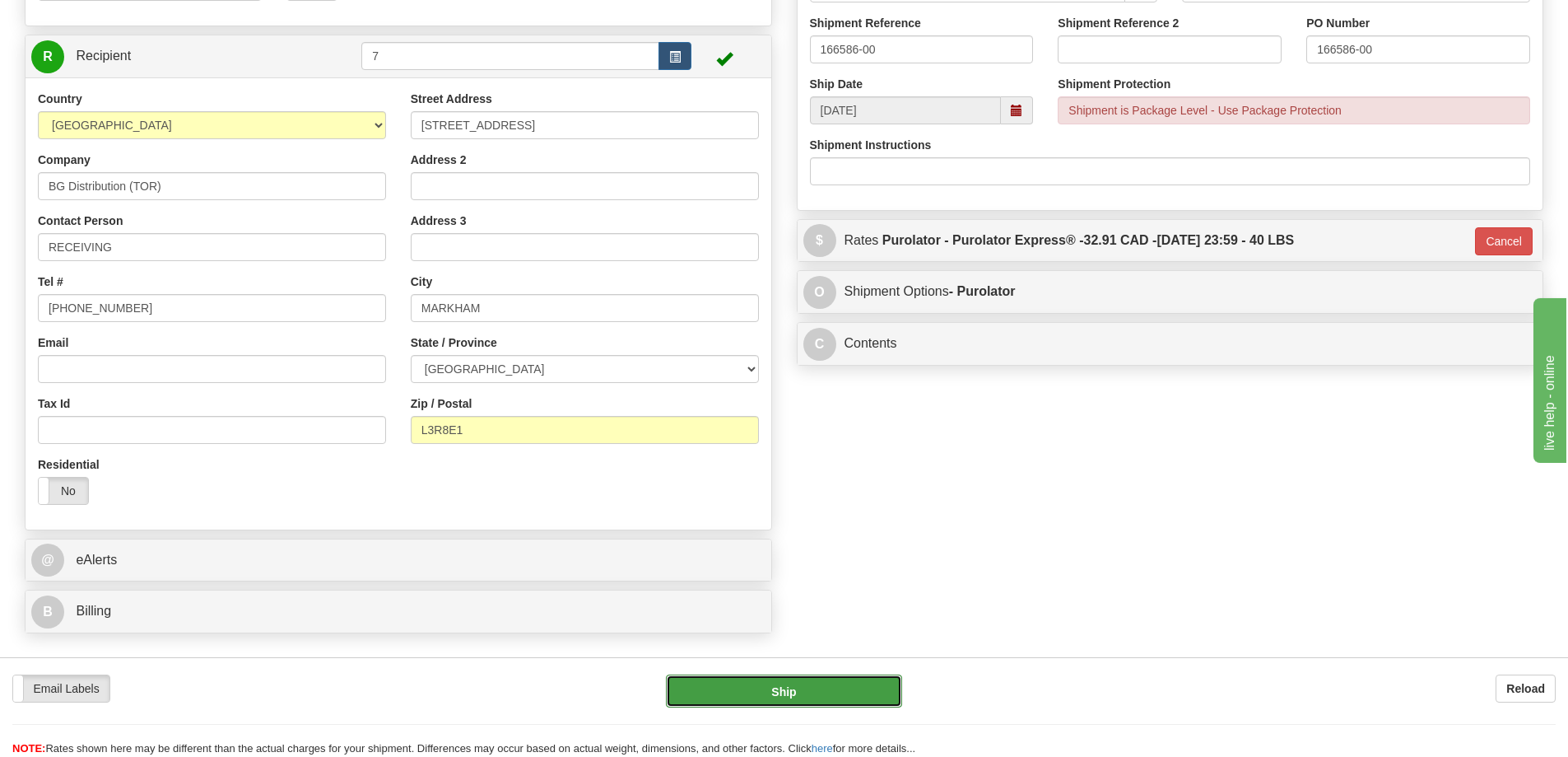
click at [809, 679] on button "Ship" at bounding box center [784, 690] width 236 height 33
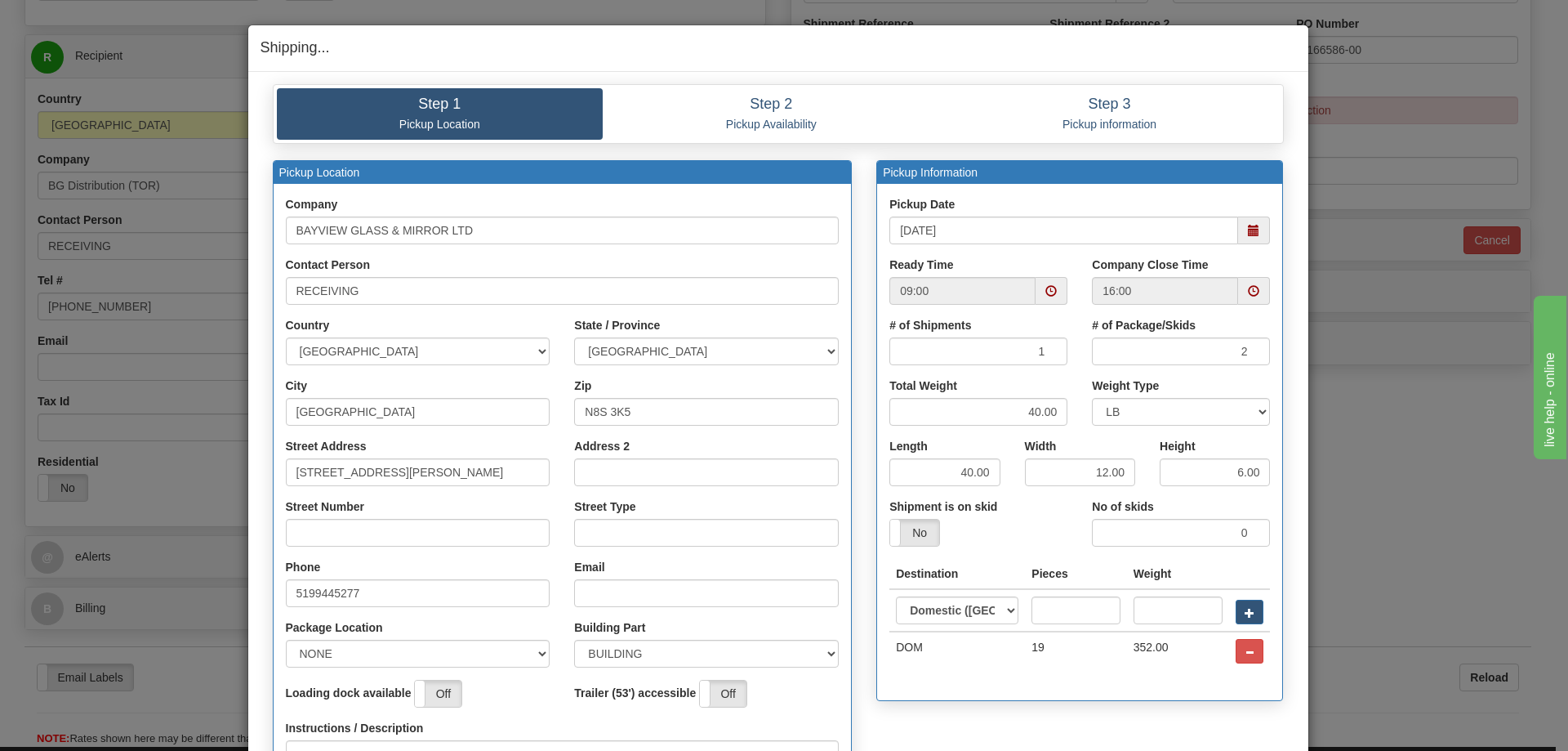
click at [1045, 292] on span at bounding box center [1051, 291] width 12 height 12
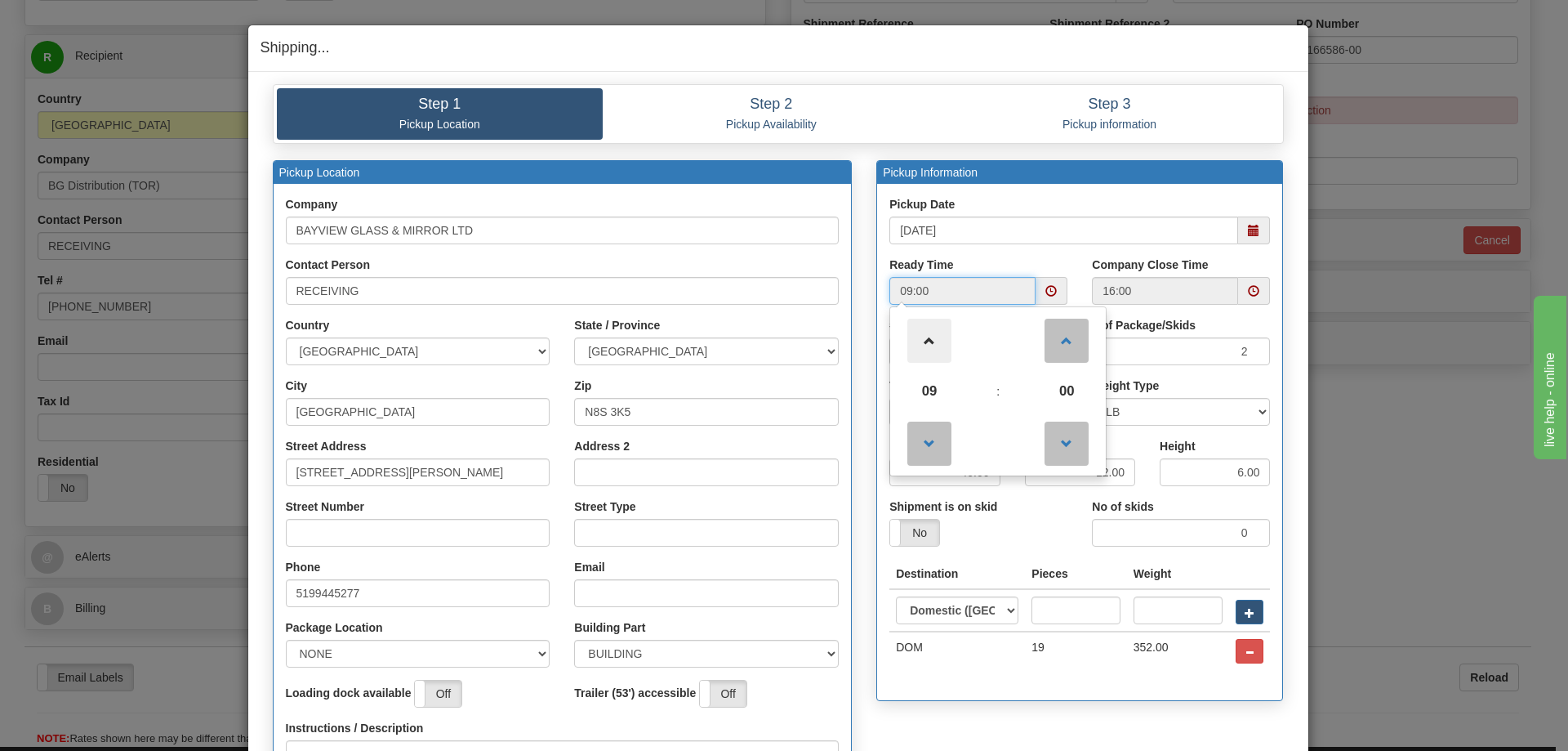
click at [933, 341] on span at bounding box center [929, 341] width 44 height 44
type input "12:00"
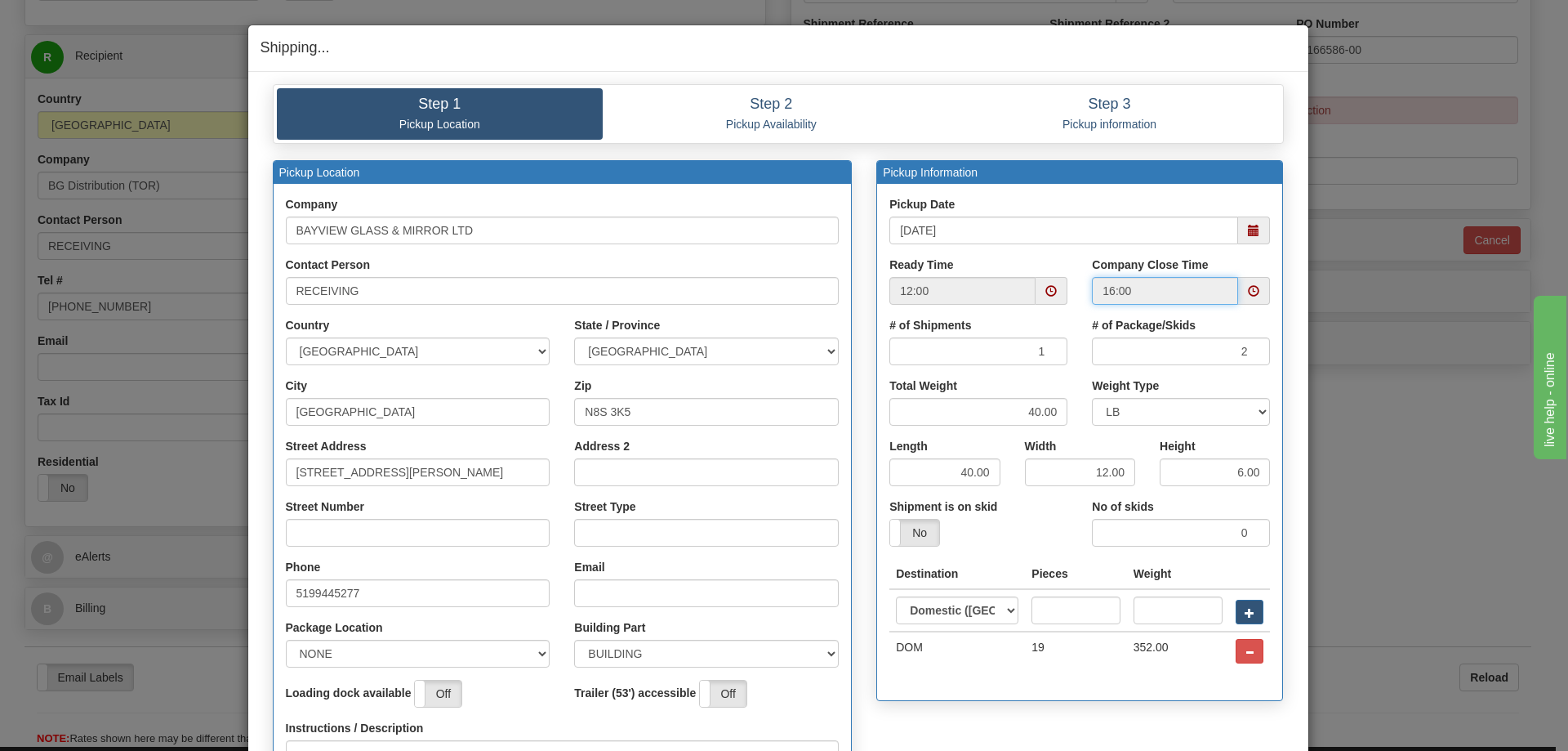
click at [1248, 232] on span at bounding box center [1253, 231] width 12 height 12
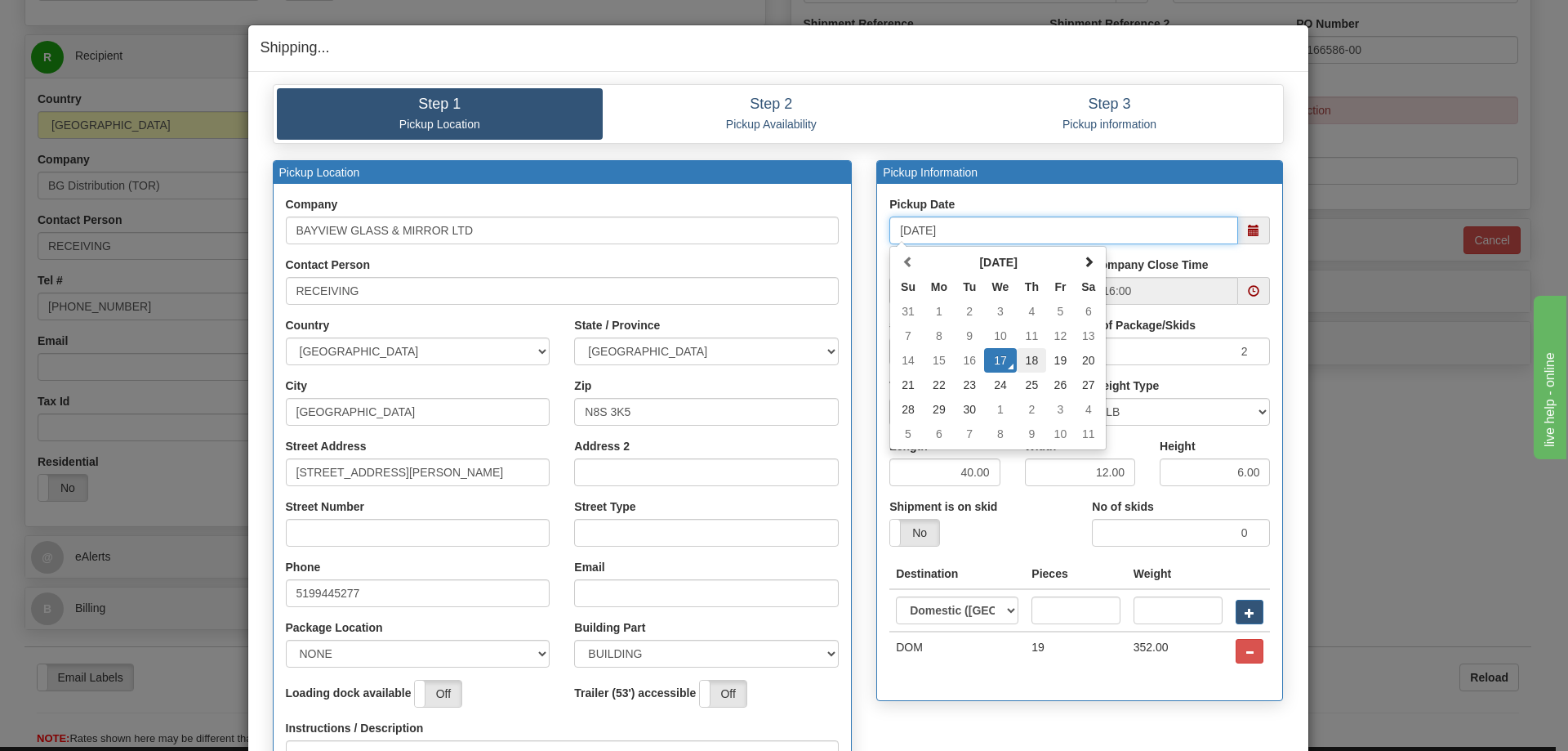
click at [1030, 356] on td "18" at bounding box center [1031, 360] width 29 height 24
type input "[DATE]"
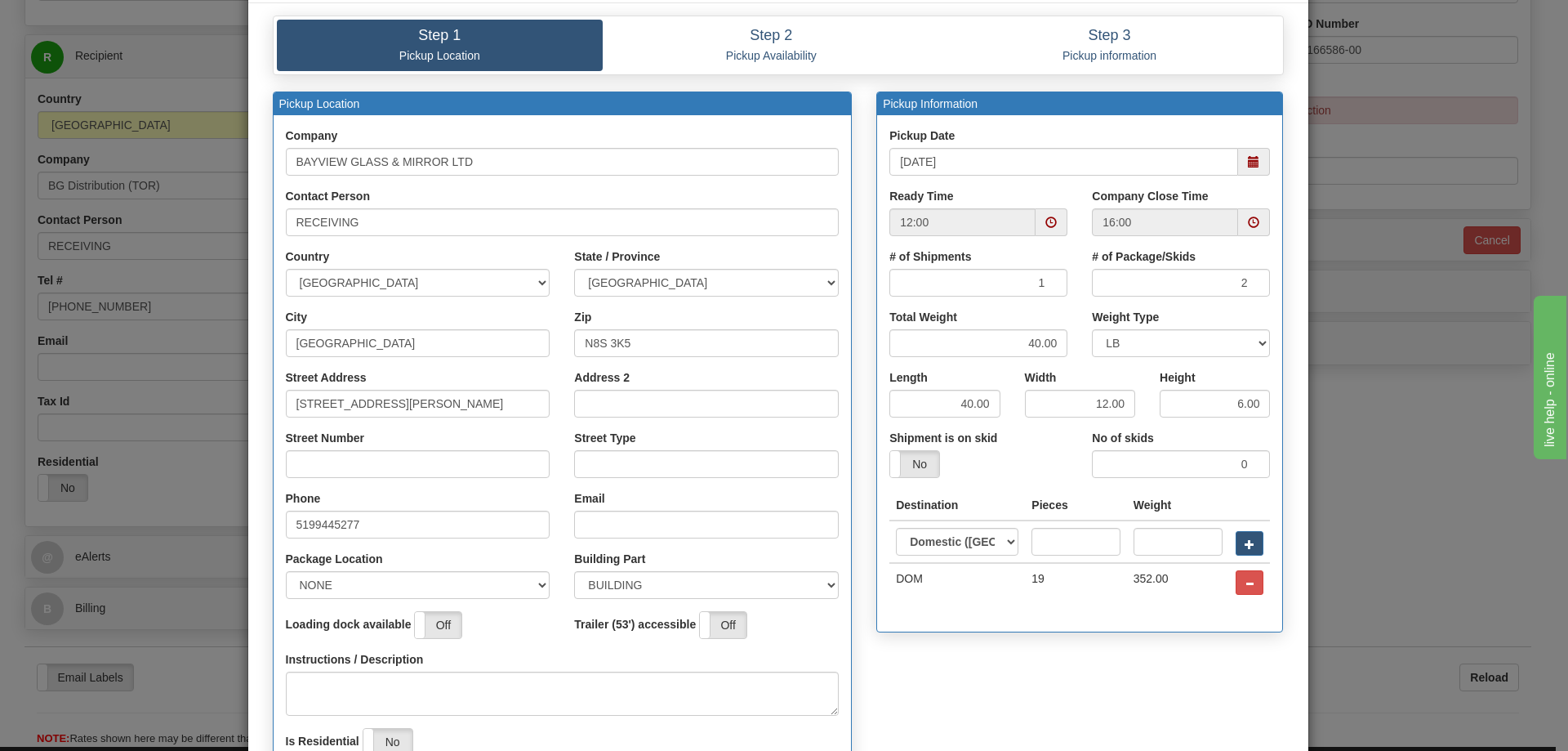
scroll to position [245, 0]
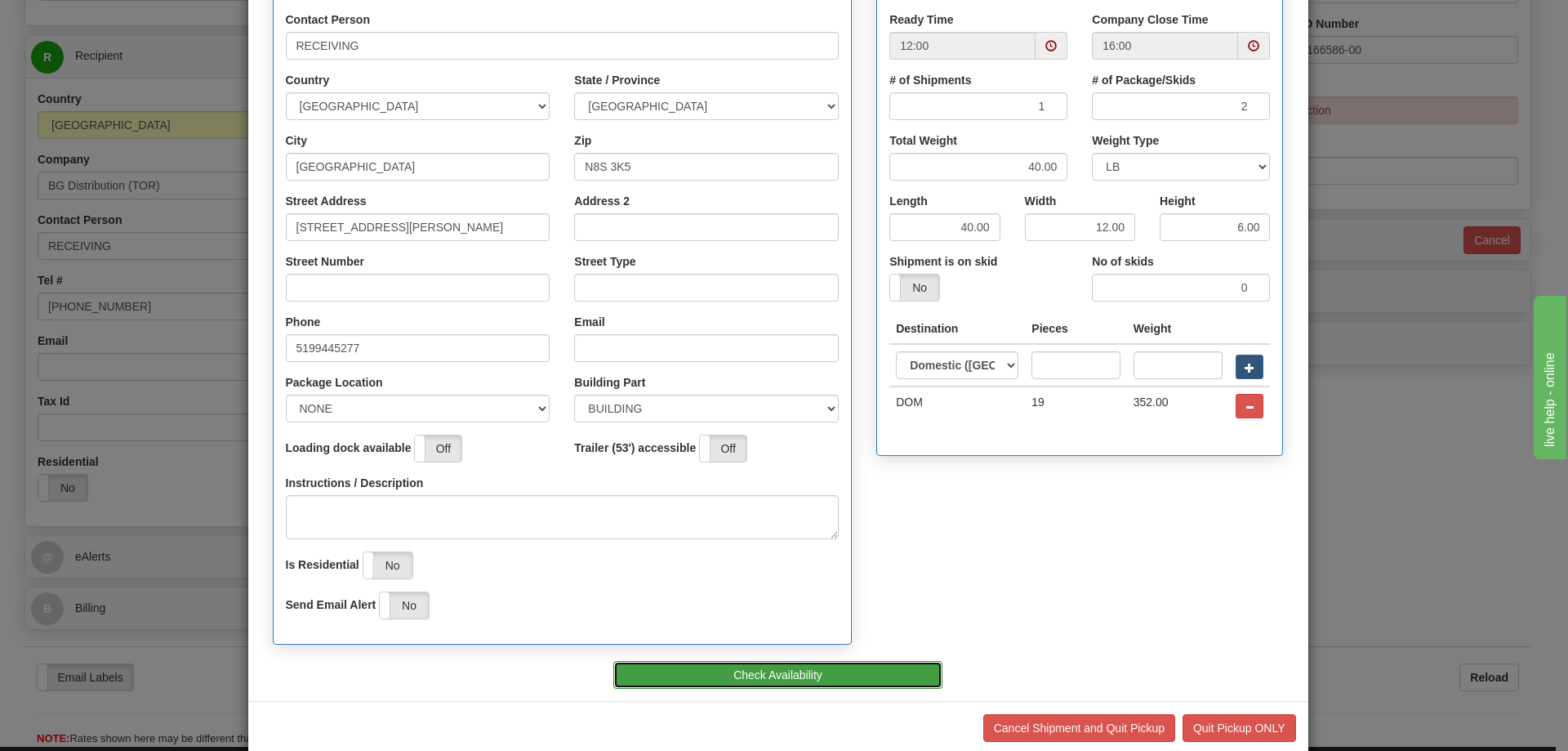
click at [784, 671] on button "Check Availability" at bounding box center [778, 675] width 329 height 28
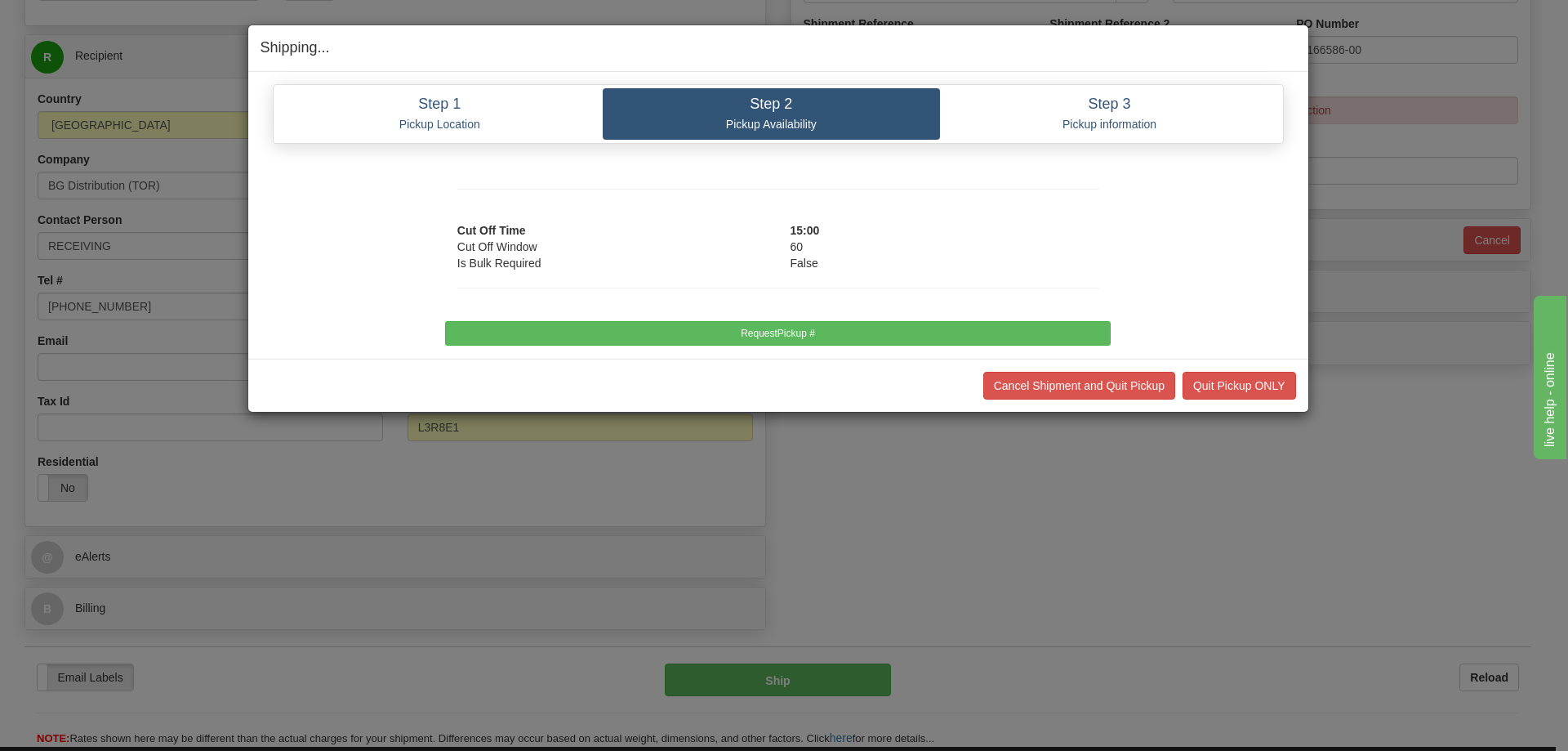
scroll to position [0, 0]
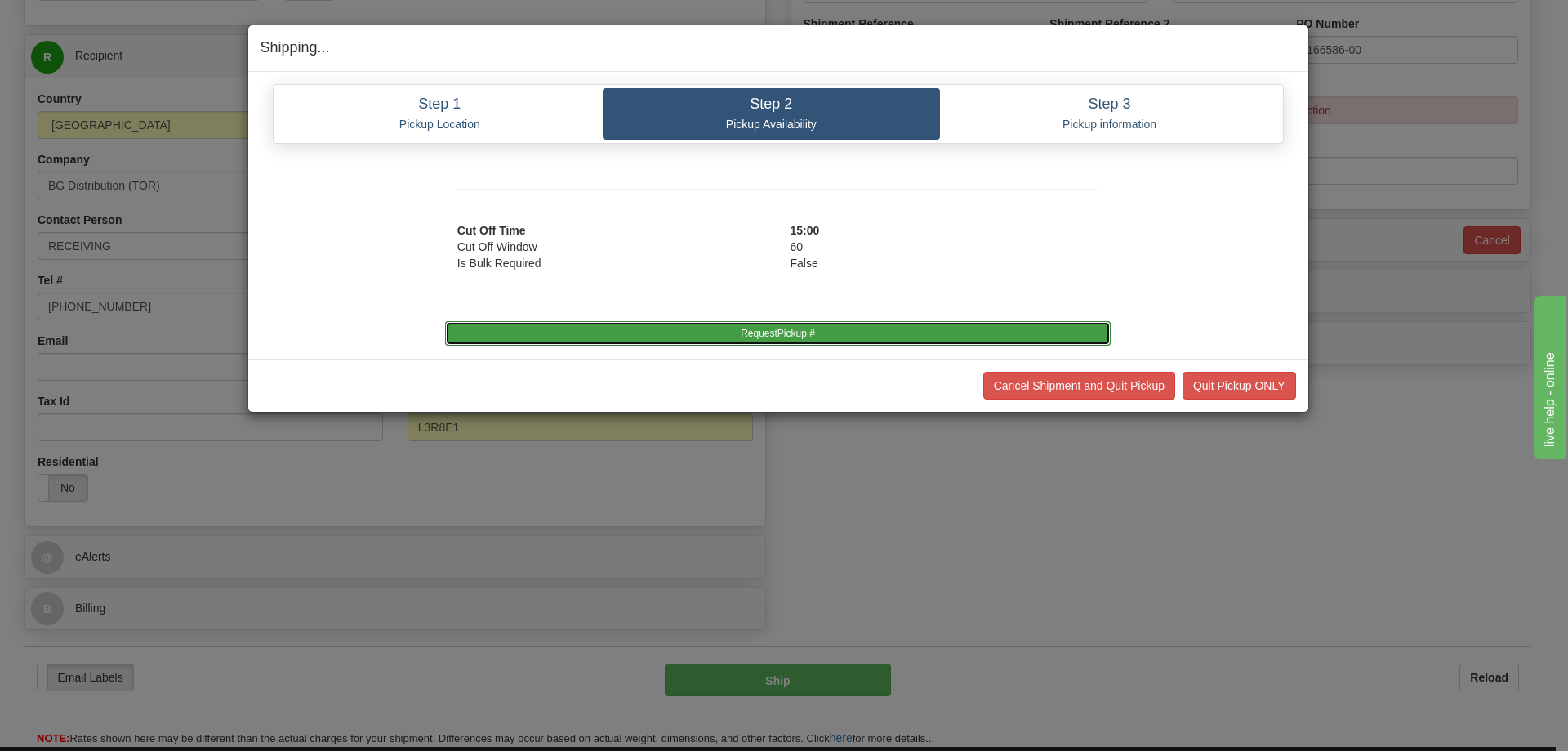
click at [744, 330] on button "RequestPickup #" at bounding box center [778, 333] width 665 height 24
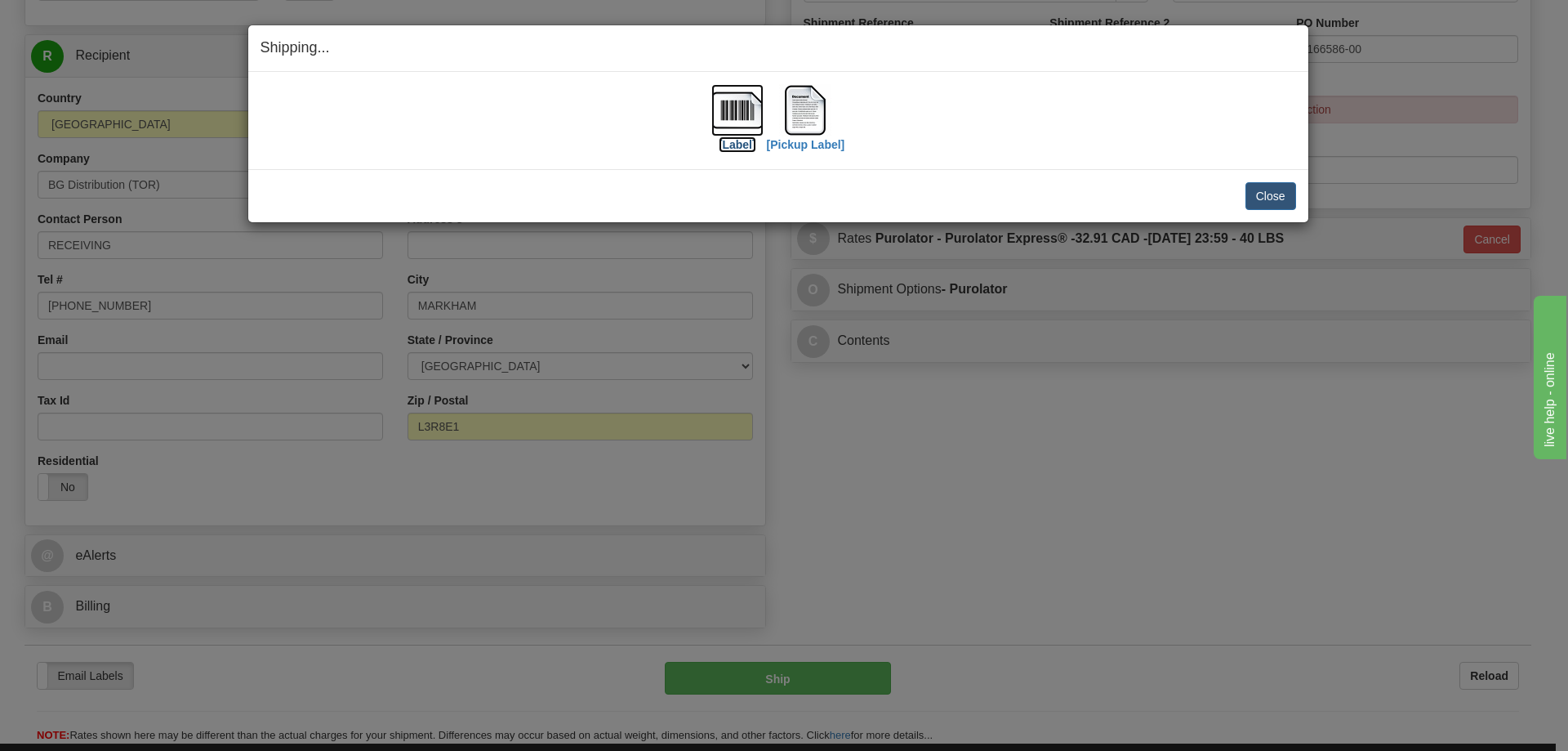
click at [743, 143] on label "[Label]" at bounding box center [737, 144] width 38 height 16
click at [1256, 196] on button "Close" at bounding box center [1270, 196] width 50 height 28
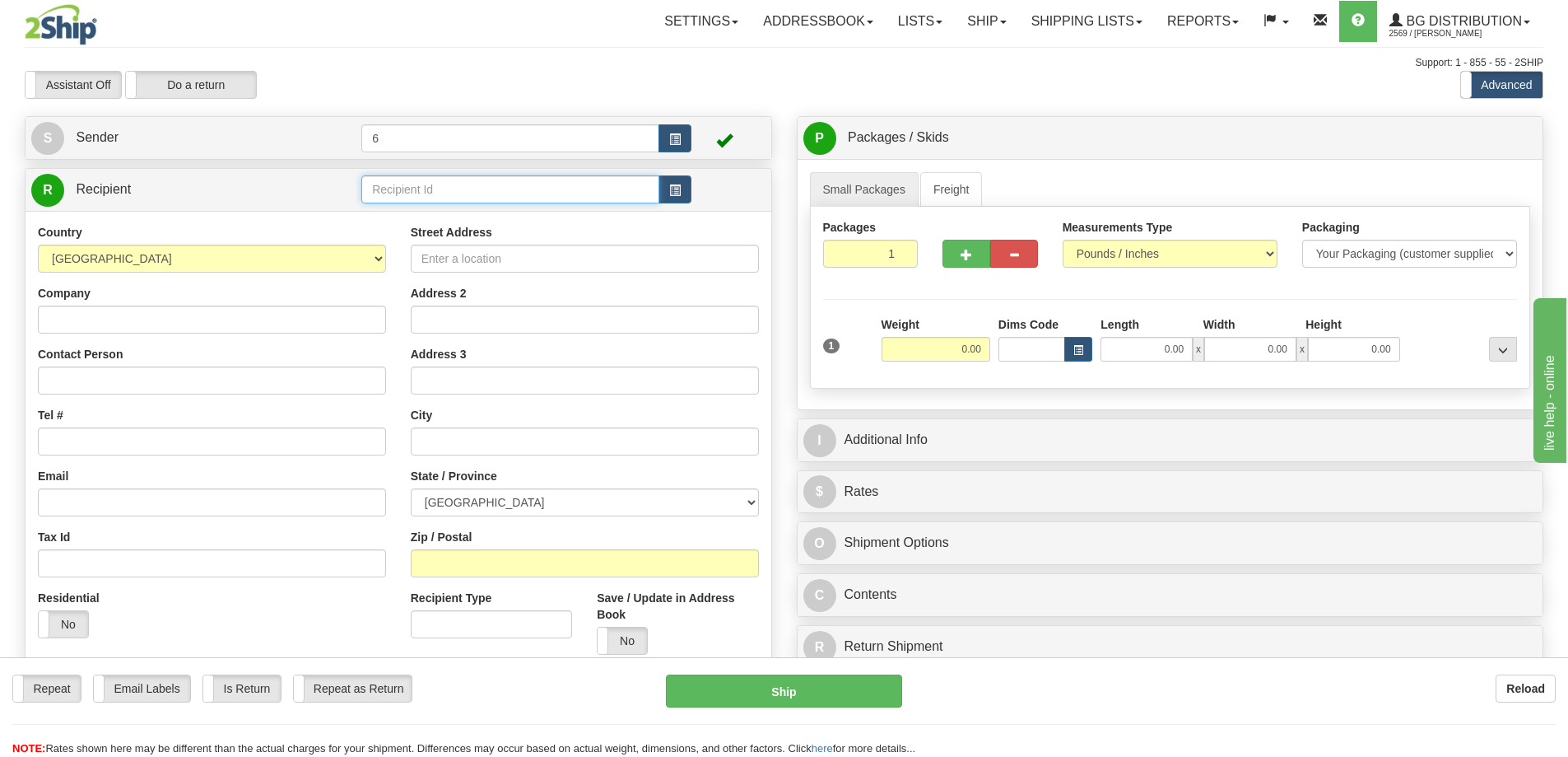
click at [459, 186] on input "text" at bounding box center [510, 189] width 298 height 28
type input "42020"
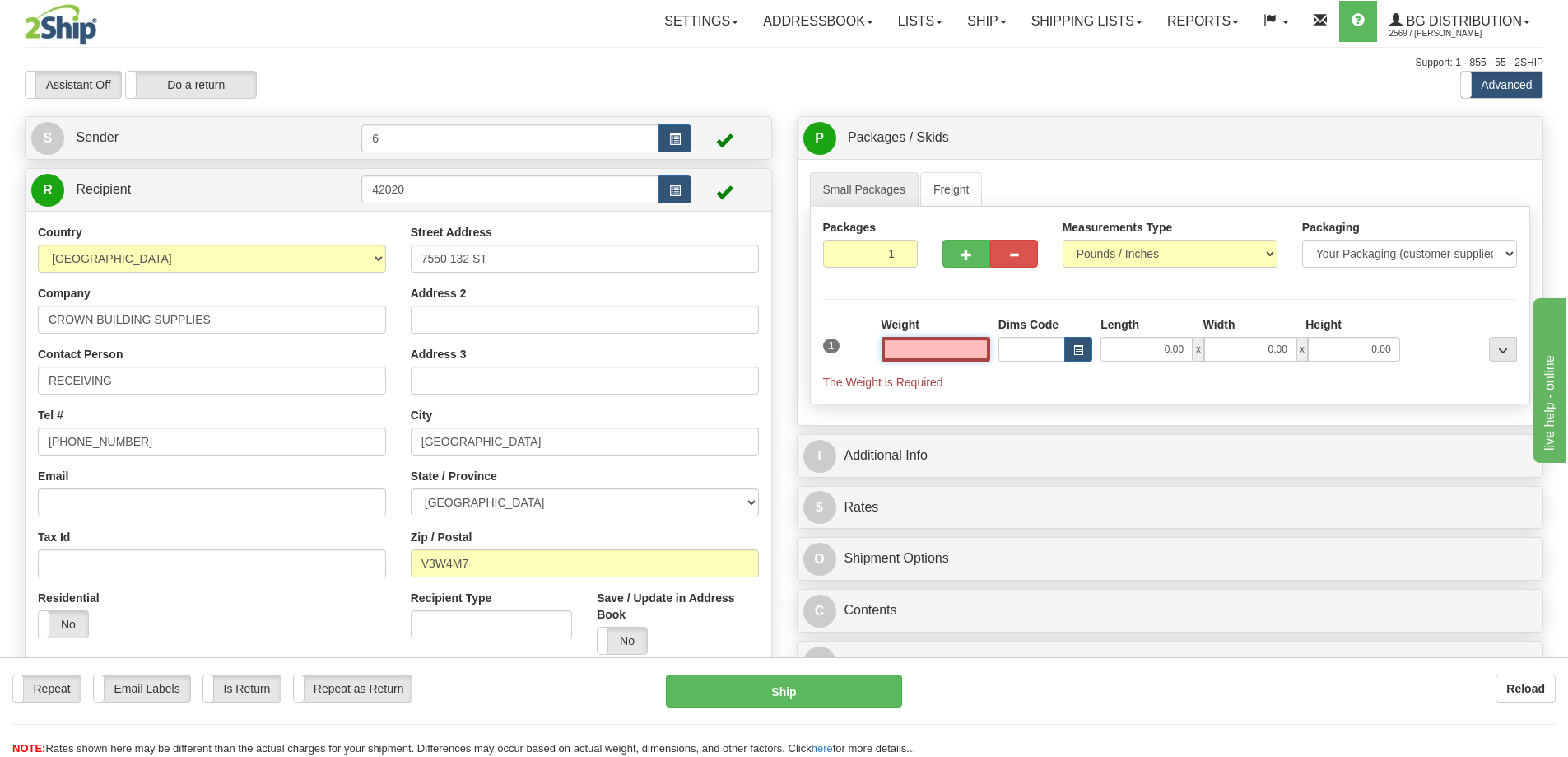
click at [914, 359] on input "text" at bounding box center [936, 348] width 108 height 25
type input "2"
type input "1.00"
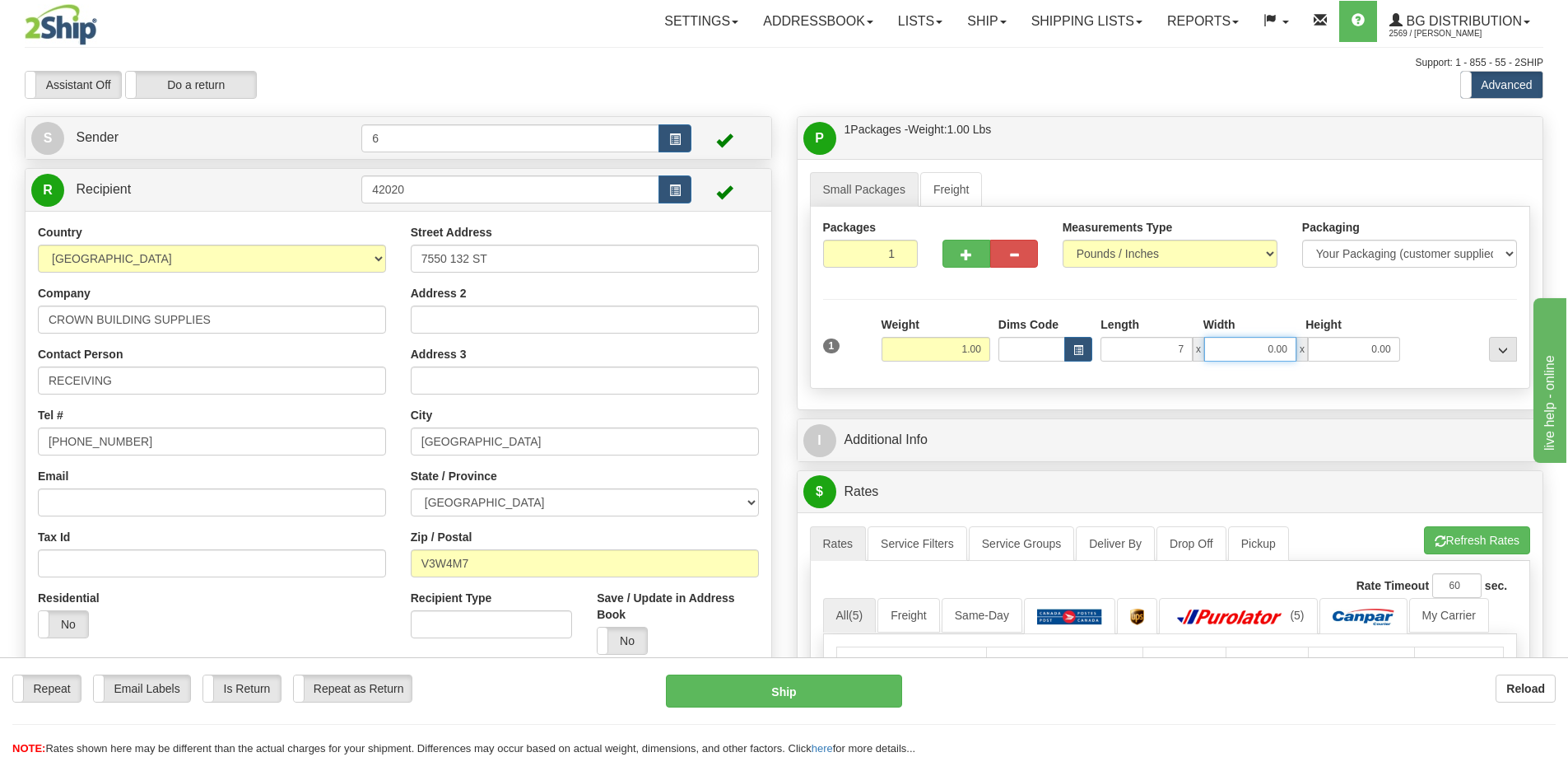
type input "7.00"
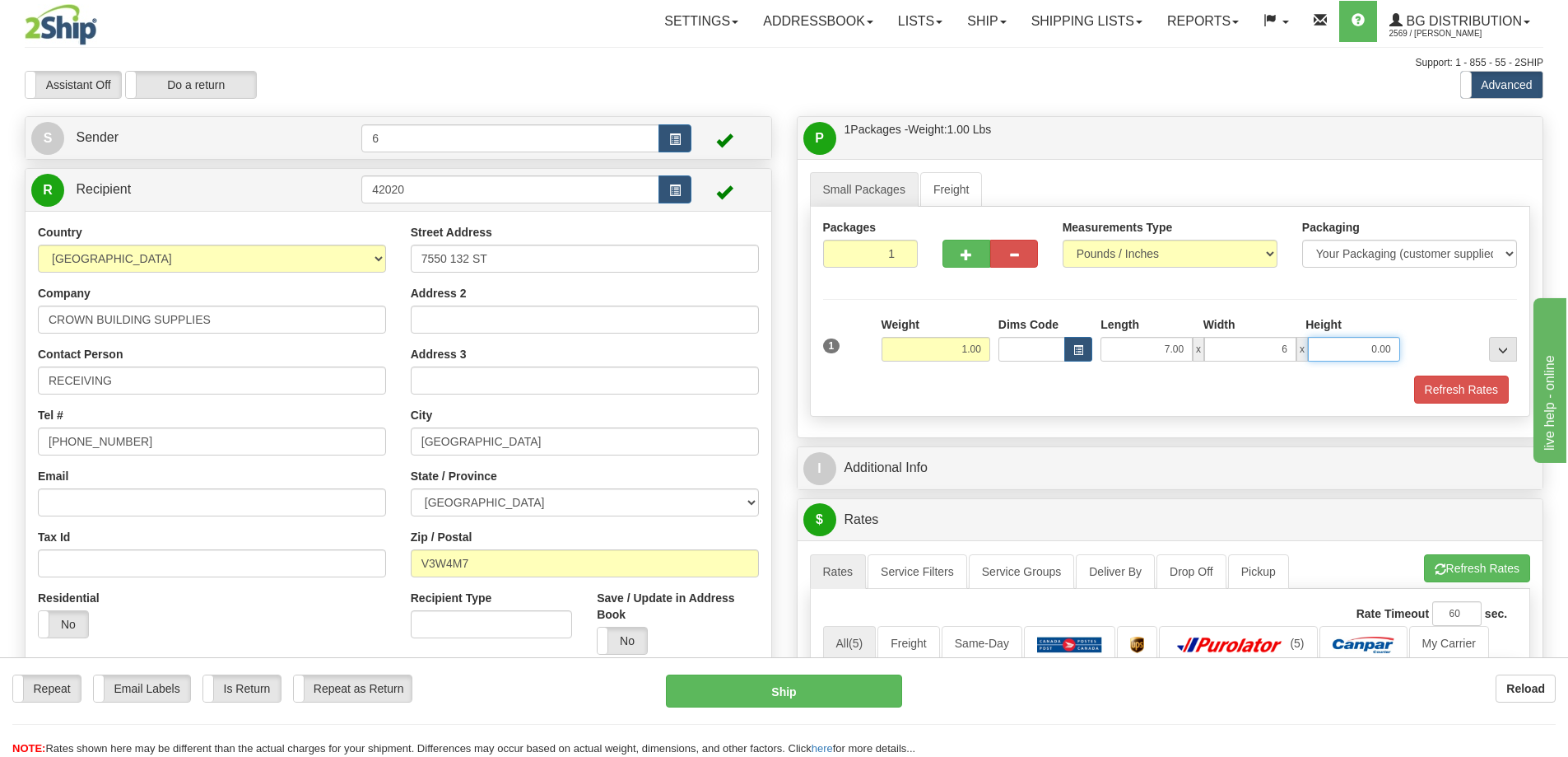
type input "6.00"
drag, startPoint x: 1368, startPoint y: 355, endPoint x: 1412, endPoint y: 349, distance: 44.4
click at [1412, 350] on div "1 Weight 1.00 Dims Code 7.00" at bounding box center [1171, 345] width 703 height 58
type input "10.00"
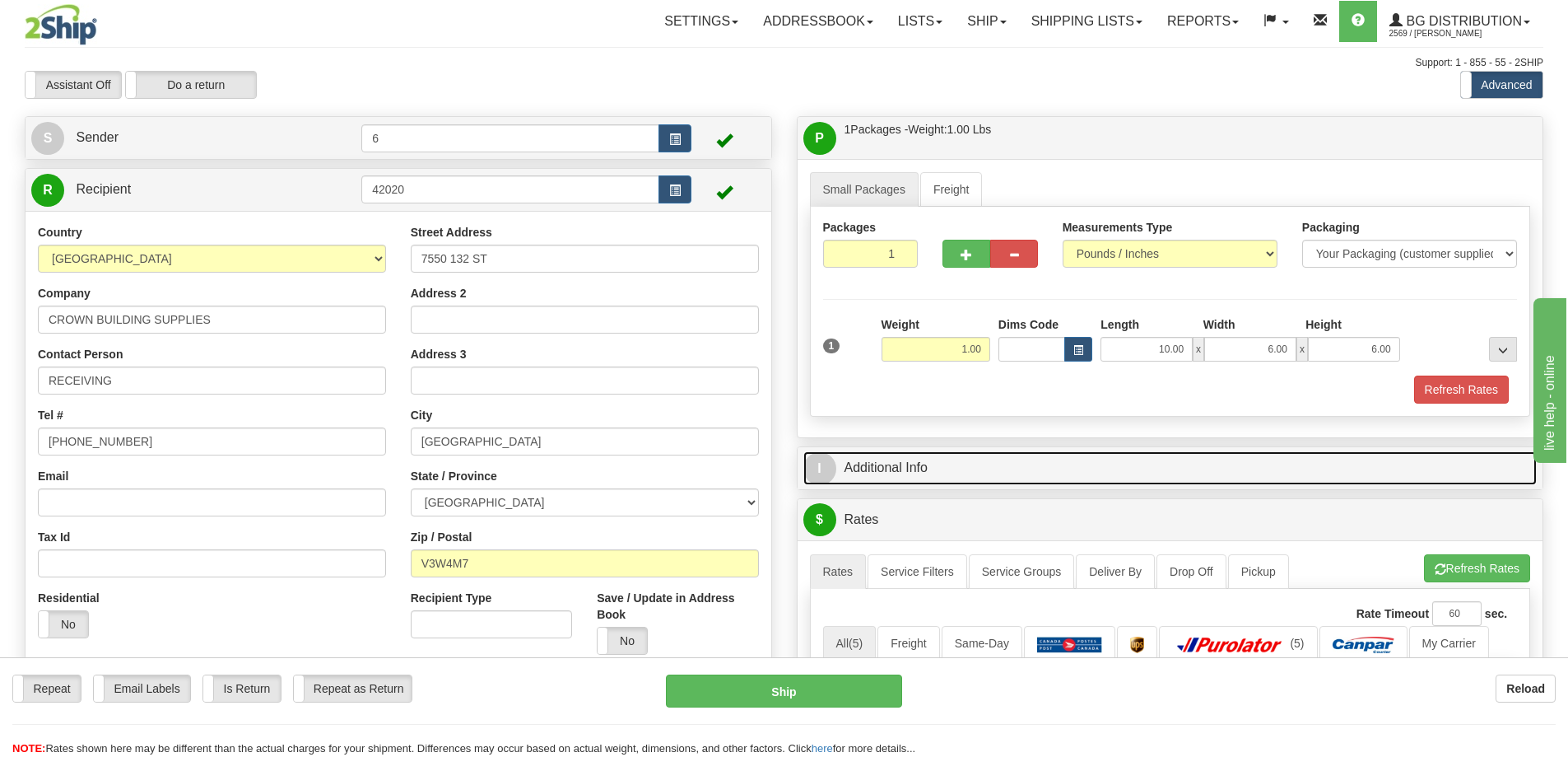
click at [1007, 467] on link "I Additional Info" at bounding box center [1171, 468] width 734 height 34
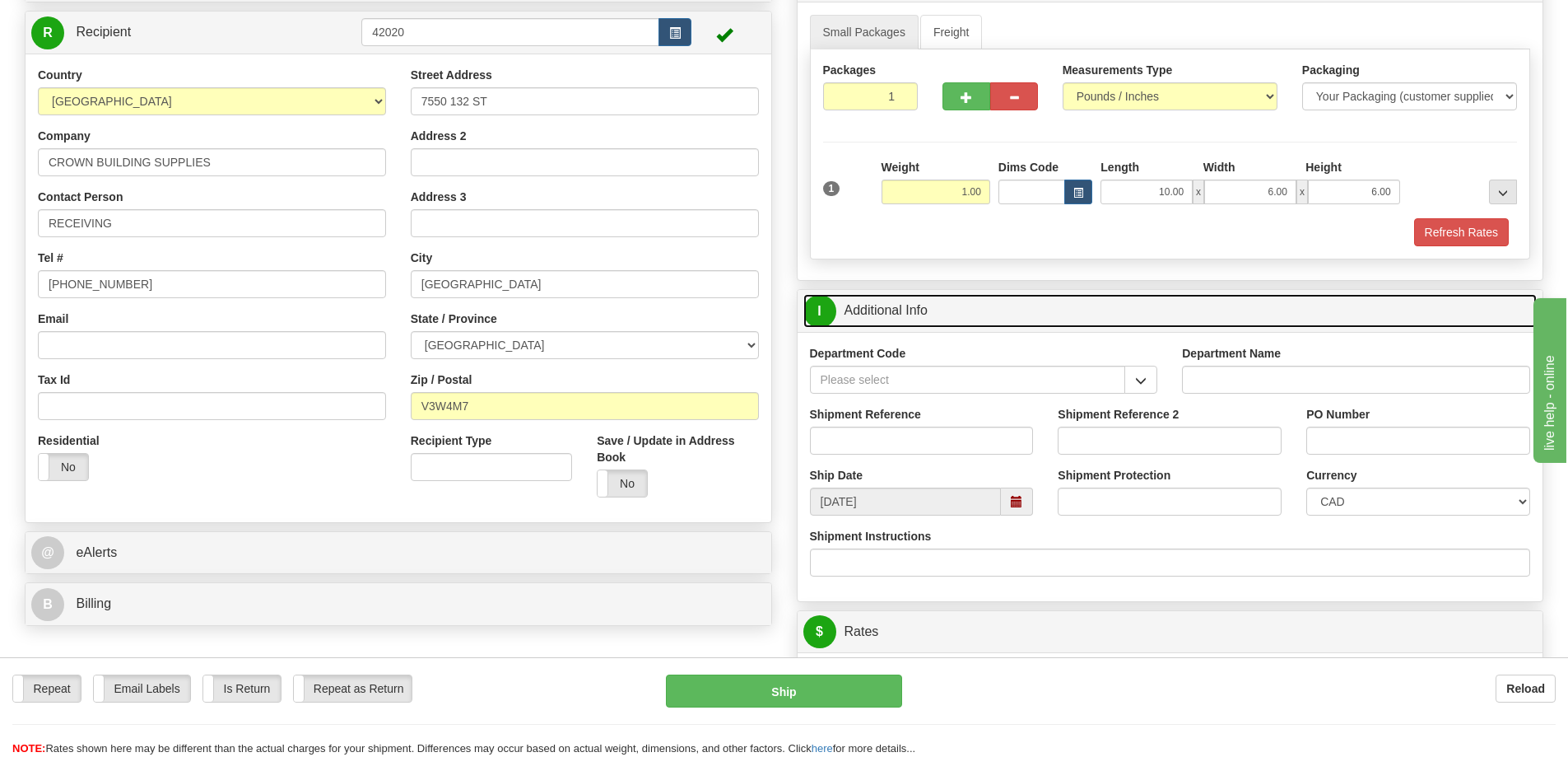
scroll to position [165, 0]
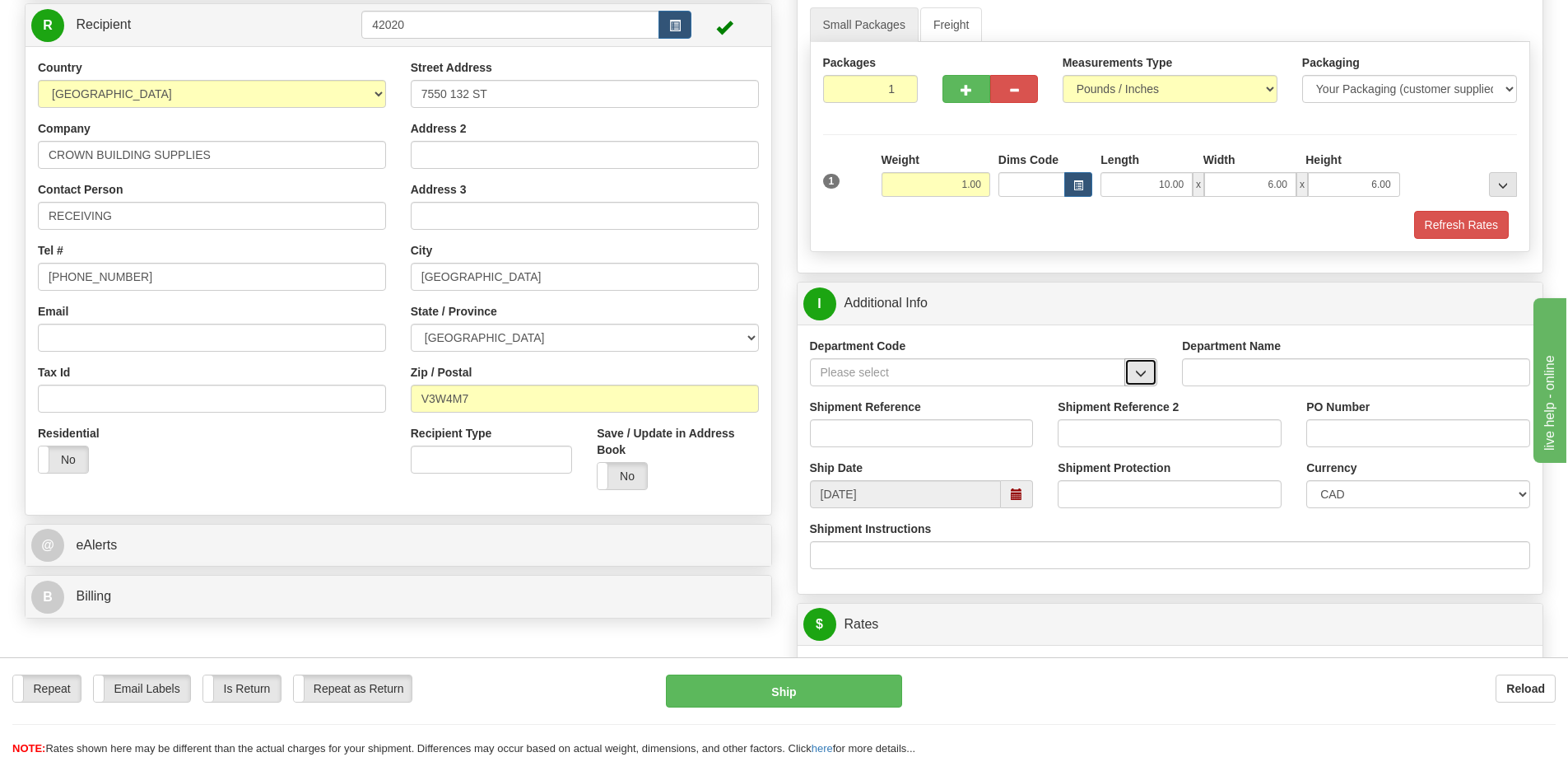
click at [1154, 371] on button "button" at bounding box center [1141, 371] width 33 height 28
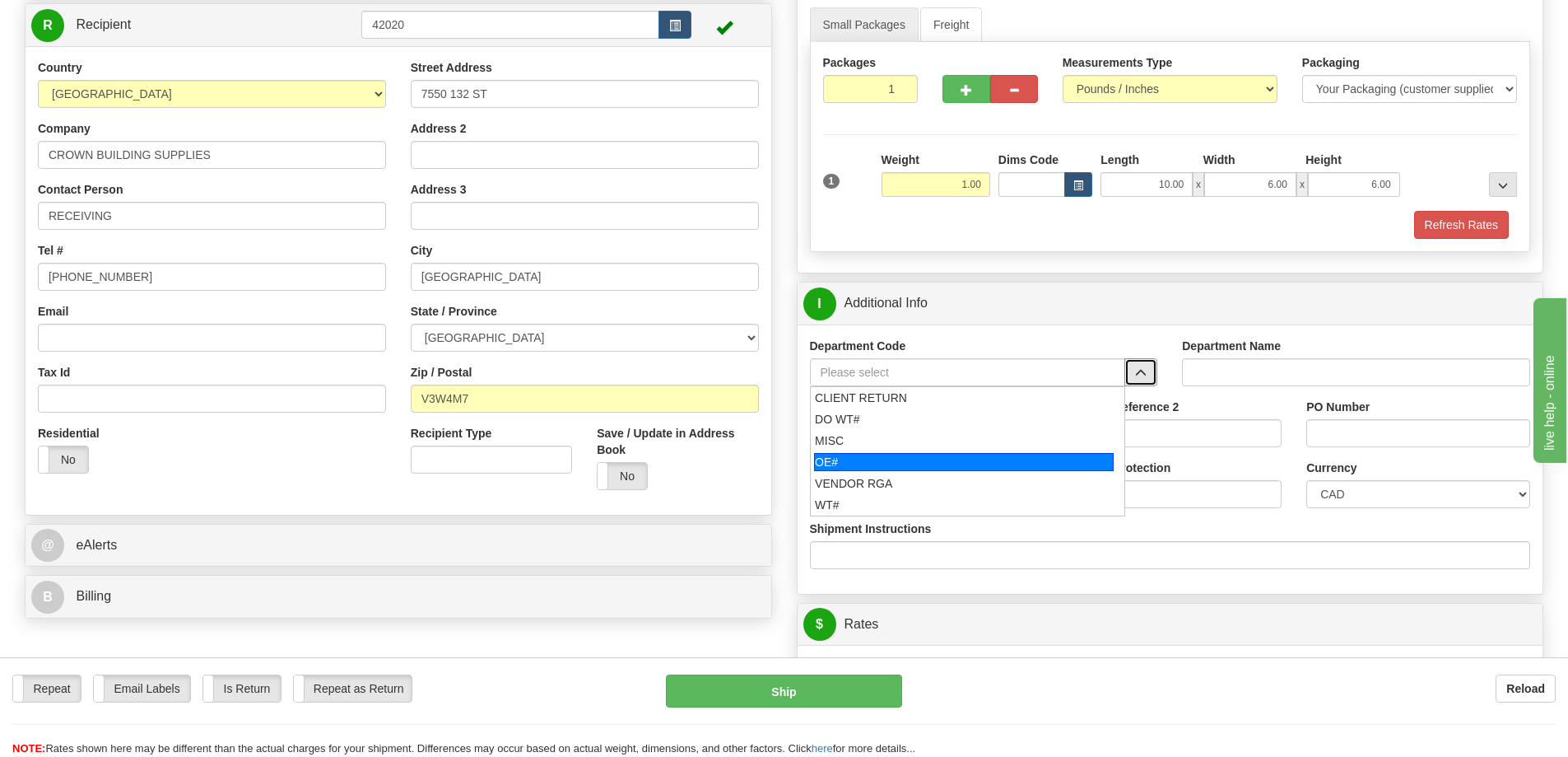
click at [866, 462] on div "OE#" at bounding box center [964, 461] width 299 height 18
type input "OE#"
type input "ORDERS"
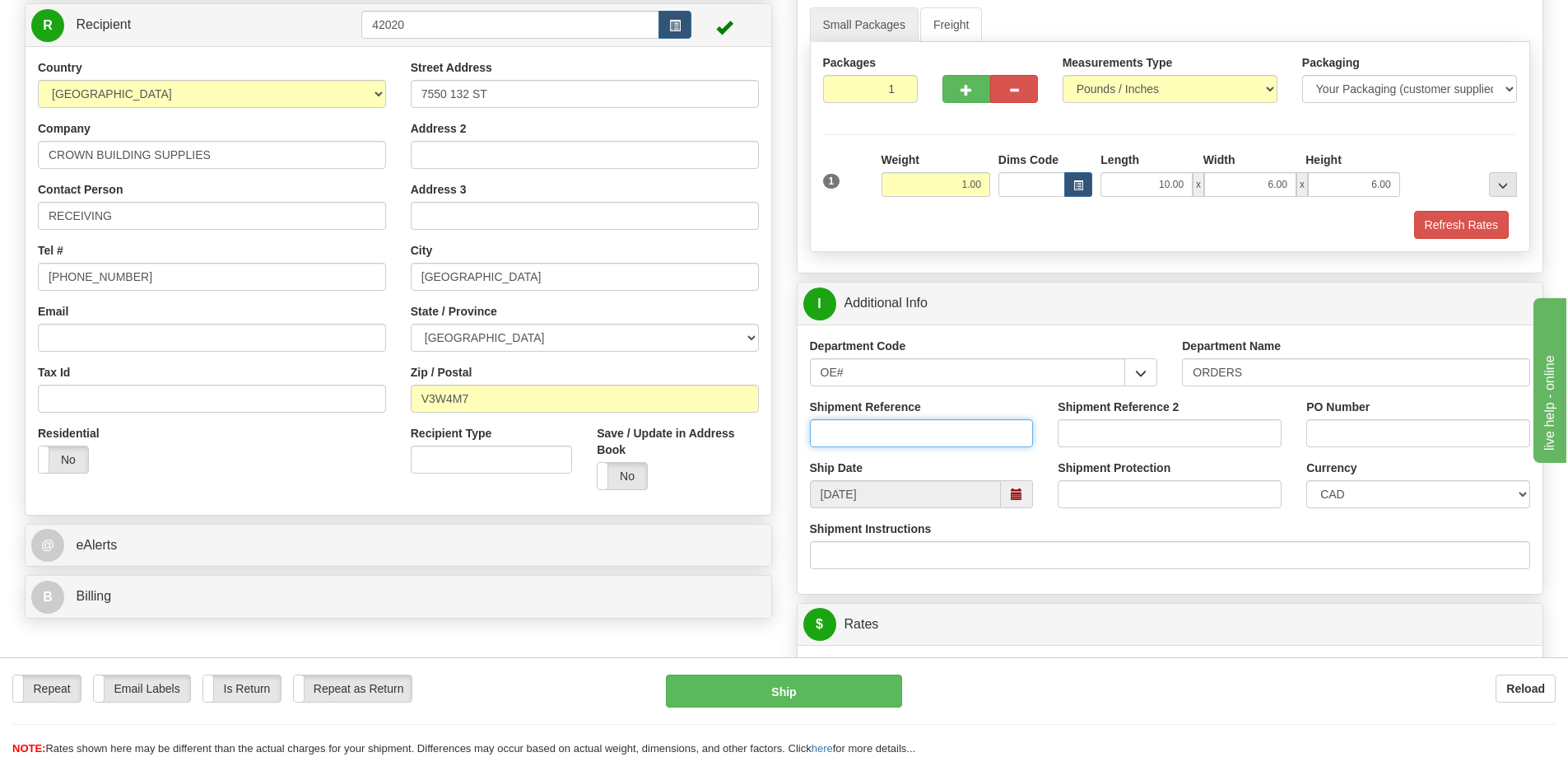
click at [863, 436] on input "Shipment Reference" at bounding box center [922, 432] width 224 height 28
type input "60032916-00"
type input "52807"
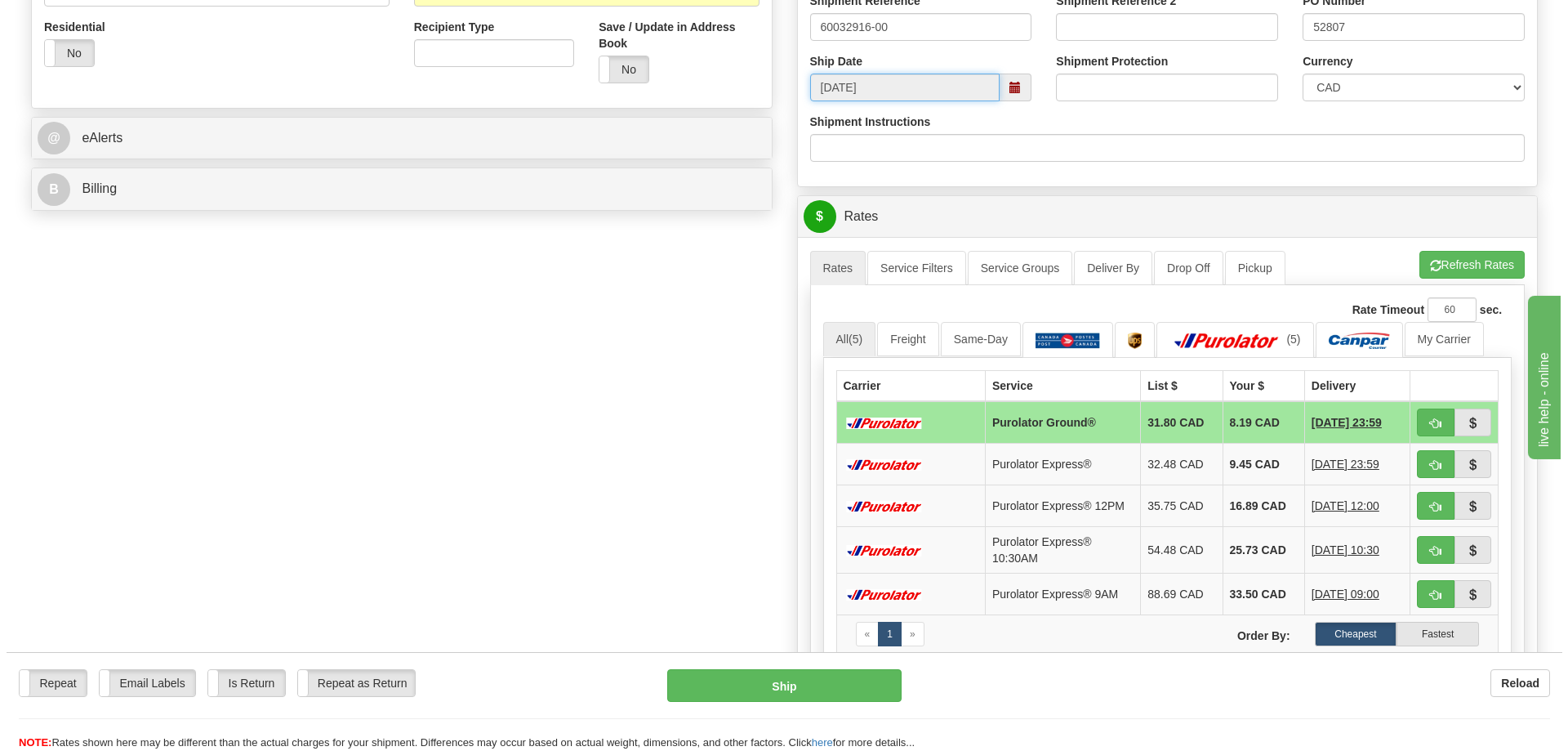
scroll to position [654, 0]
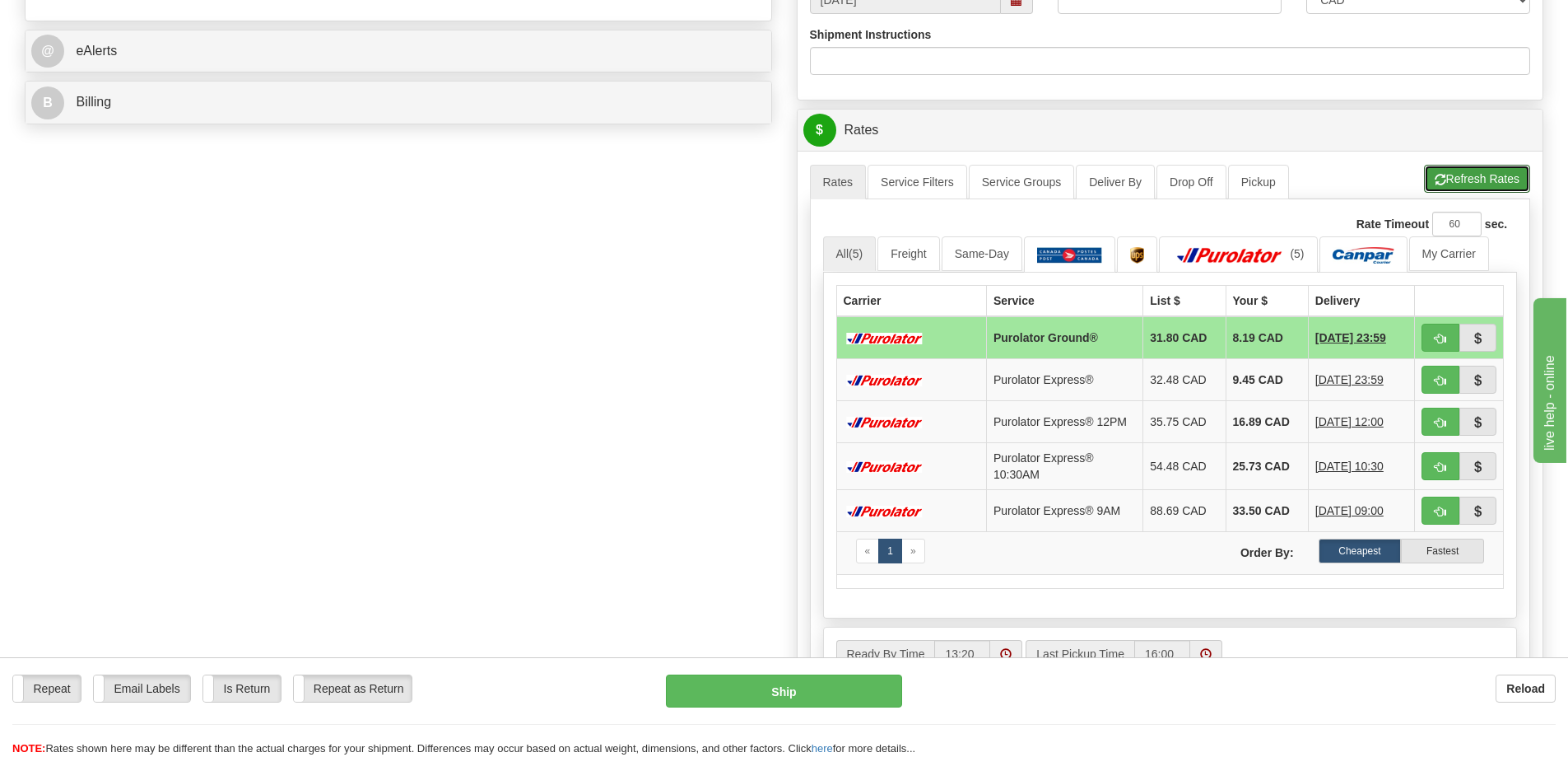
click at [1463, 182] on button "Refresh Rates" at bounding box center [1478, 178] width 107 height 28
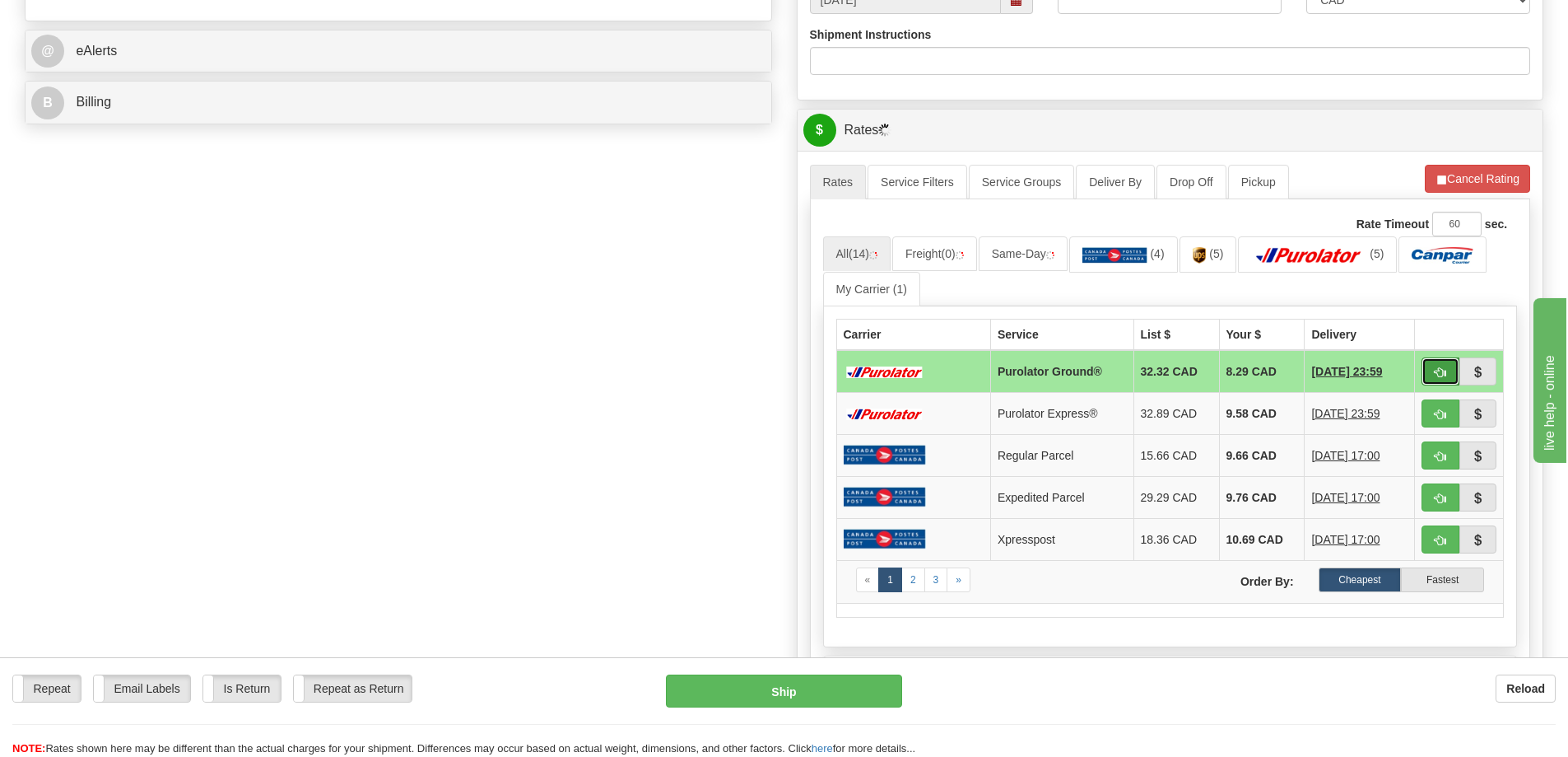
click at [1449, 371] on button "button" at bounding box center [1440, 370] width 38 height 28
click at [1438, 374] on span "button" at bounding box center [1441, 372] width 12 height 11
type input "260"
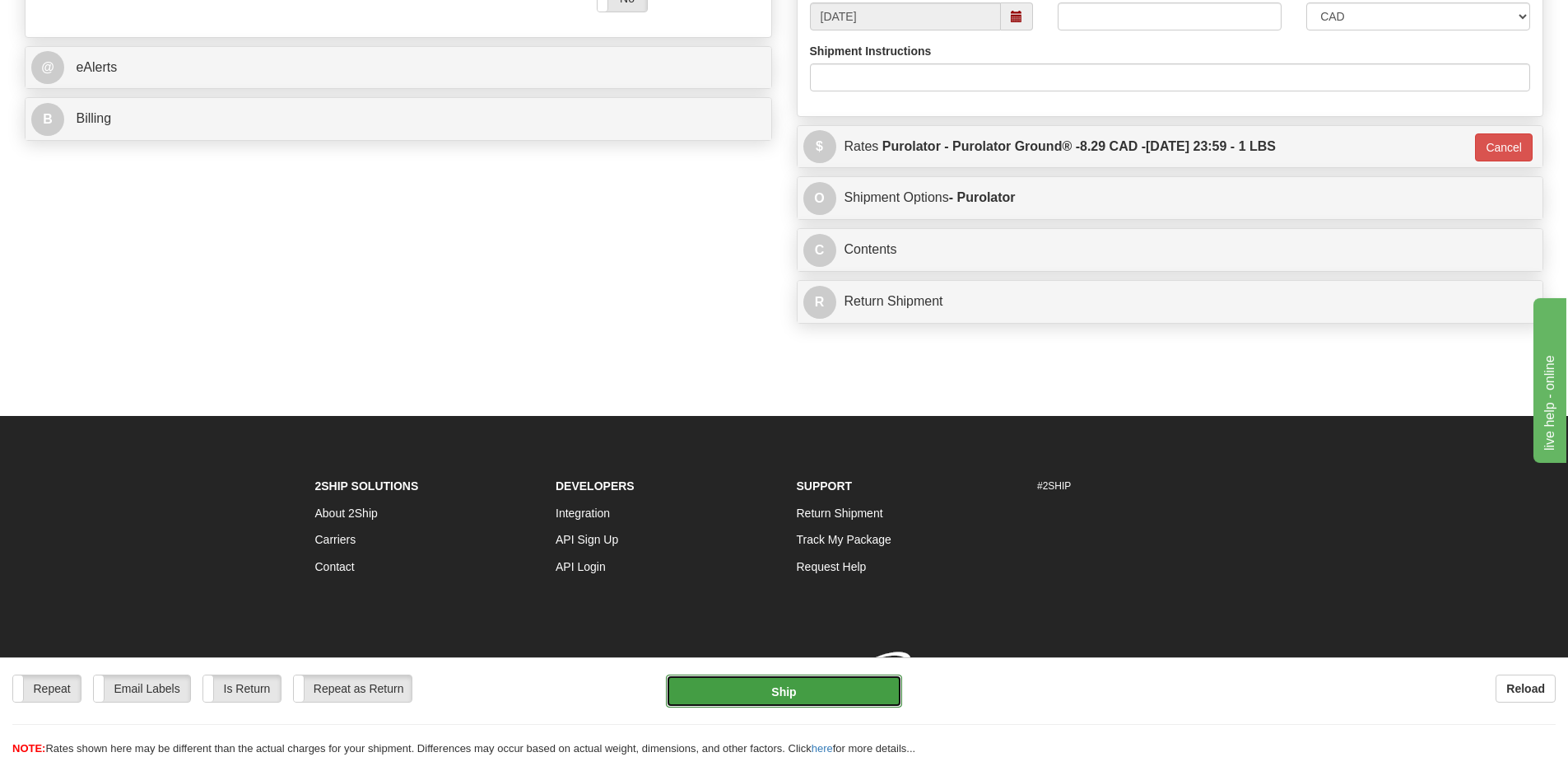
click at [811, 692] on button "Ship" at bounding box center [784, 690] width 236 height 33
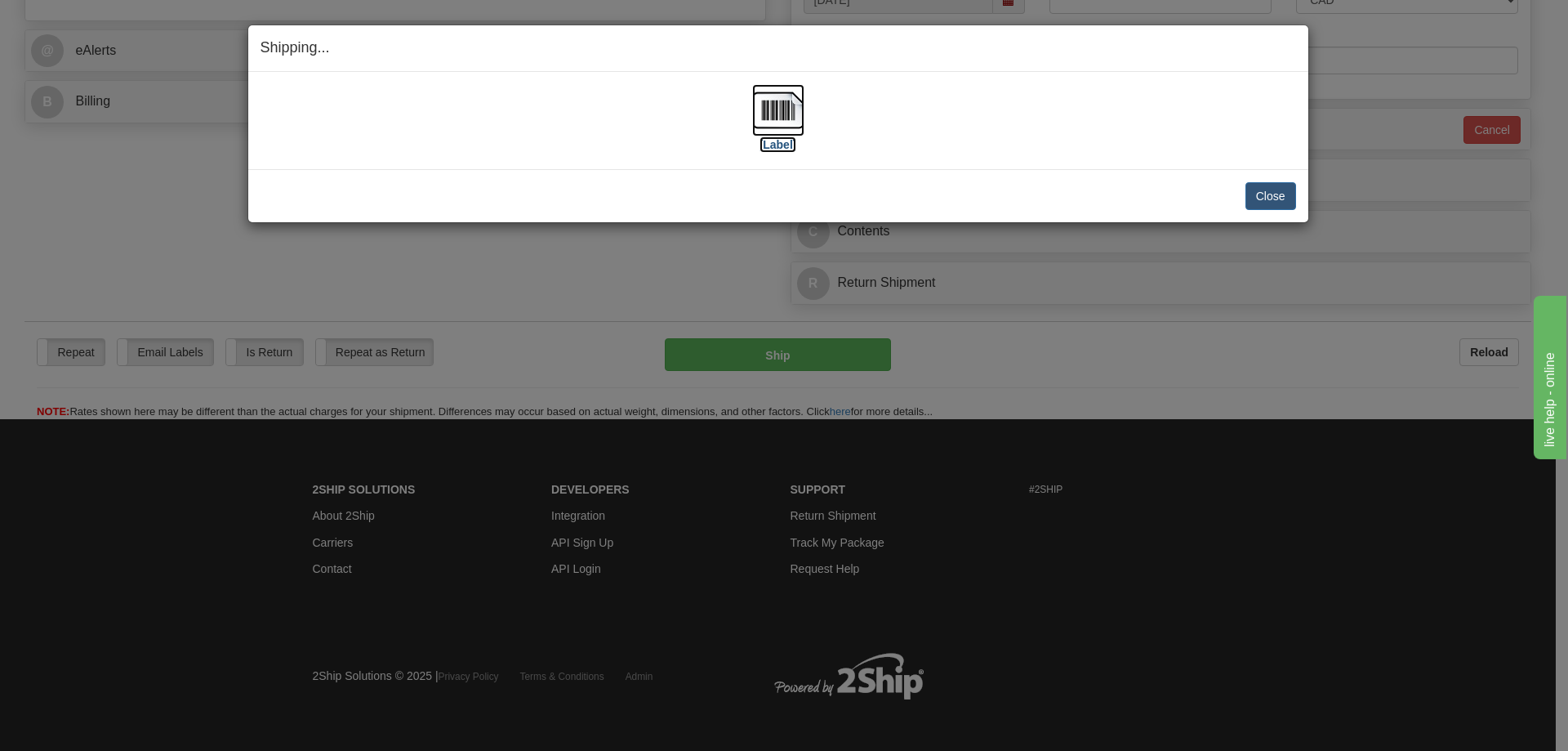
click at [790, 149] on label "[Label]" at bounding box center [778, 144] width 38 height 16
